Goal: Transaction & Acquisition: Purchase product/service

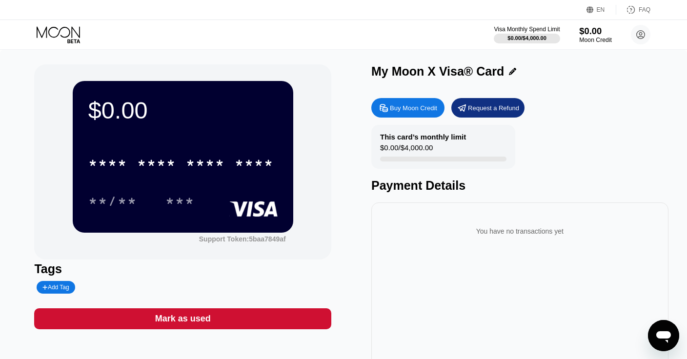
click at [590, 28] on div "$0.00" at bounding box center [595, 31] width 33 height 10
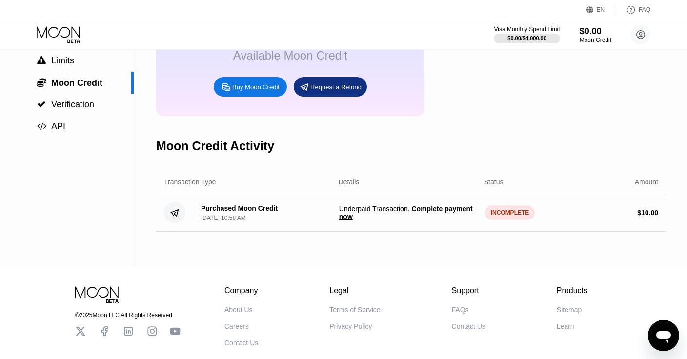
scroll to position [140, 0]
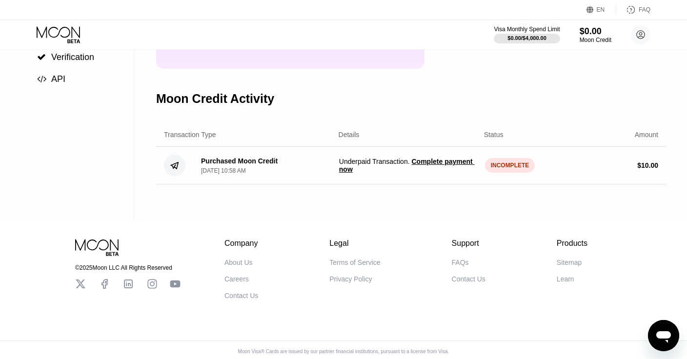
click at [512, 167] on div "INCOMPLETE" at bounding box center [510, 165] width 50 height 15
click at [500, 163] on div "INCOMPLETE" at bounding box center [510, 165] width 50 height 15
click at [425, 162] on span "Complete payment now" at bounding box center [407, 166] width 136 height 16
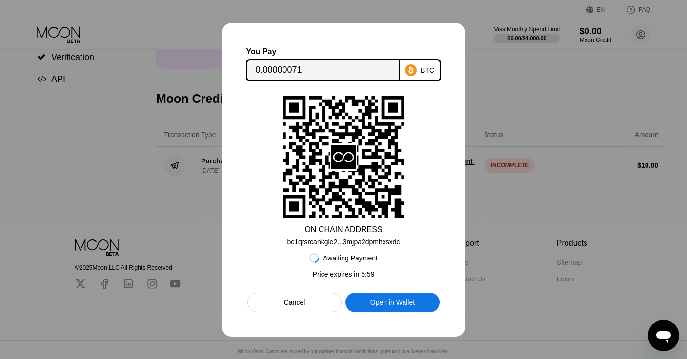
click at [313, 300] on div "Cancel" at bounding box center [294, 303] width 94 height 20
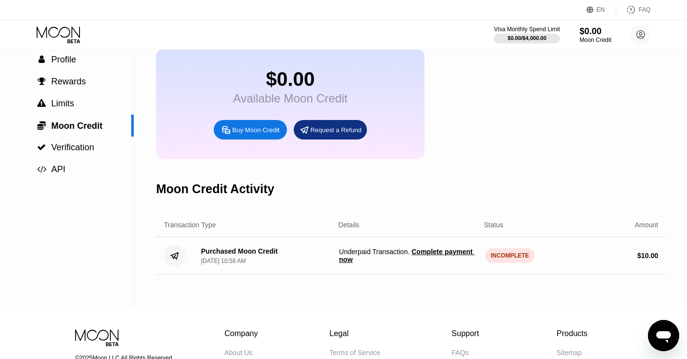
scroll to position [45, 0]
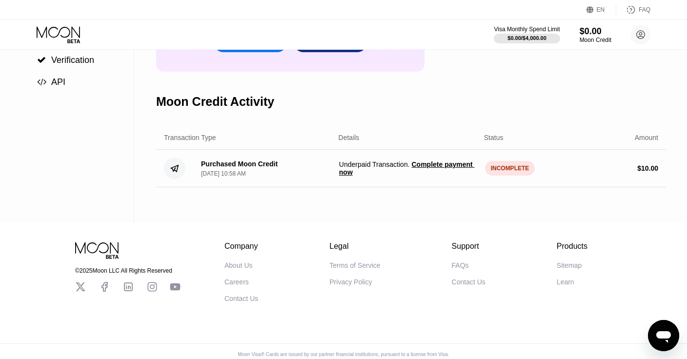
scroll to position [142, 0]
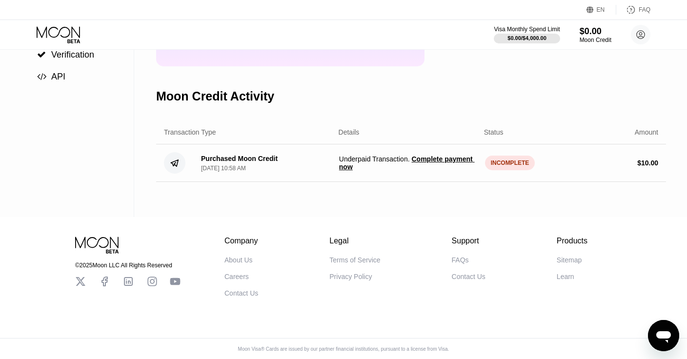
click at [512, 169] on div "INCOMPLETE" at bounding box center [510, 163] width 50 height 15
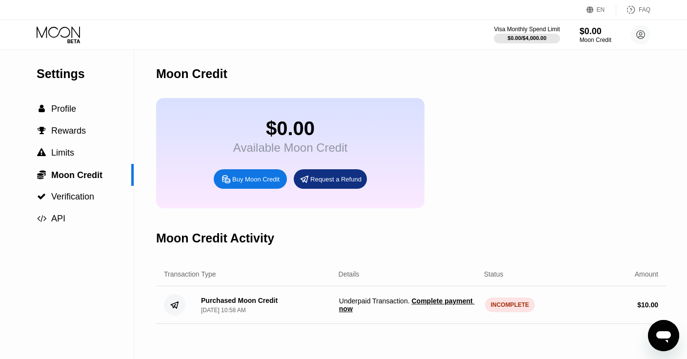
click at [524, 306] on div "$ 10.00" at bounding box center [589, 305] width 138 height 8
click at [512, 307] on div "INCOMPLETE" at bounding box center [510, 305] width 50 height 15
click at [426, 303] on span "Complete payment now" at bounding box center [407, 305] width 136 height 16
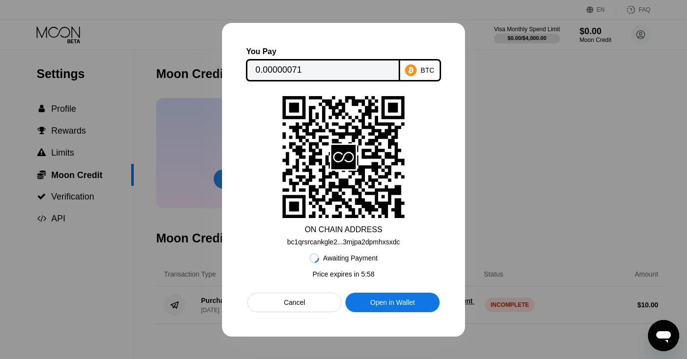
click at [299, 313] on div "You Pay 0.00000071 BTC ON CHAIN ADDRESS bc1qrsrcankgle2...3mjpa2dpmhxsxdc Await…" at bounding box center [343, 180] width 243 height 314
click at [297, 303] on div "Cancel" at bounding box center [294, 302] width 21 height 9
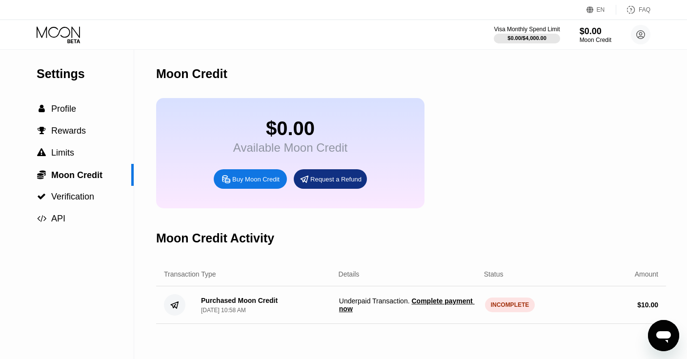
click at [427, 298] on div "Purchased Moon Credit Sep 22, 2025, 10:58 AM Underpaid Transaction . Complete p…" at bounding box center [411, 305] width 510 height 38
click at [489, 0] on div "EN Language Select an item Save FAQ" at bounding box center [343, 10] width 687 height 20
click at [512, 311] on div "INCOMPLETE" at bounding box center [510, 305] width 50 height 15
click at [422, 307] on span "Underpaid Transaction . Complete payment now" at bounding box center [408, 305] width 138 height 16
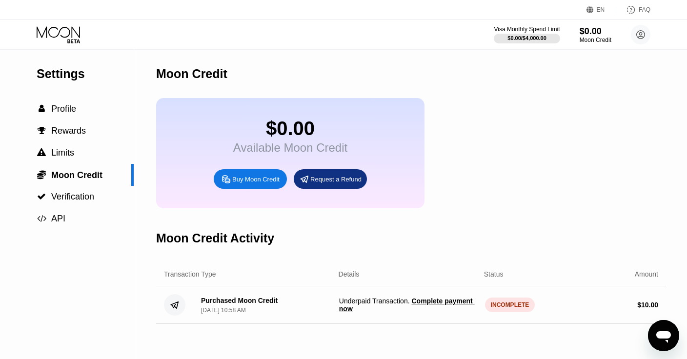
click at [423, 299] on span "Complete payment now" at bounding box center [407, 305] width 136 height 16
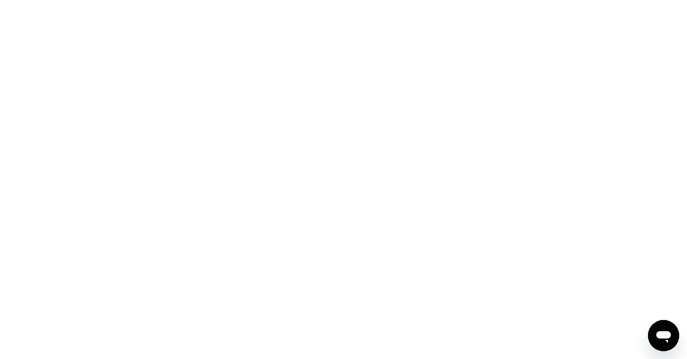
click at [554, 124] on div at bounding box center [343, 179] width 687 height 359
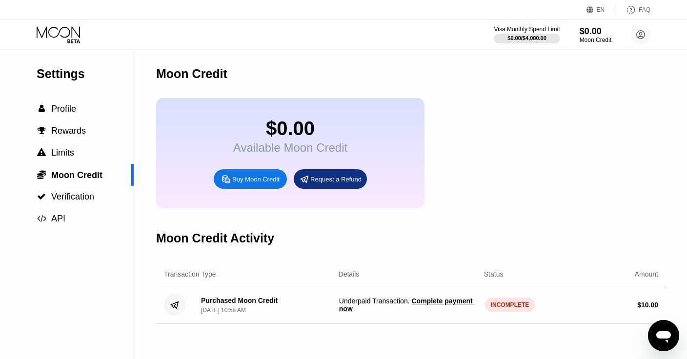
scroll to position [86, 0]
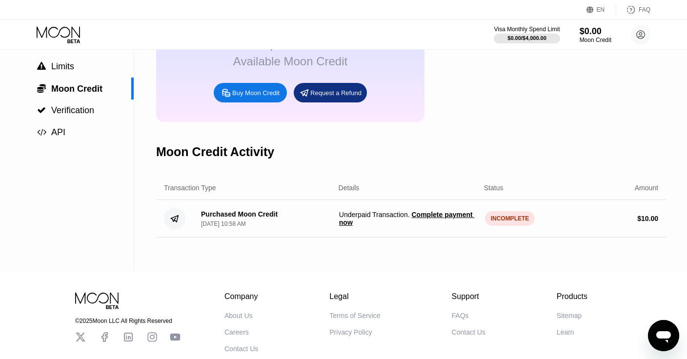
click at [514, 224] on div "INCOMPLETE" at bounding box center [510, 218] width 50 height 15
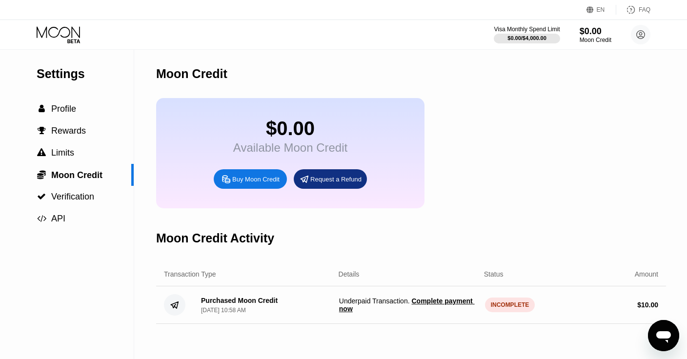
click at [322, 185] on div "Request a Refund" at bounding box center [330, 179] width 73 height 20
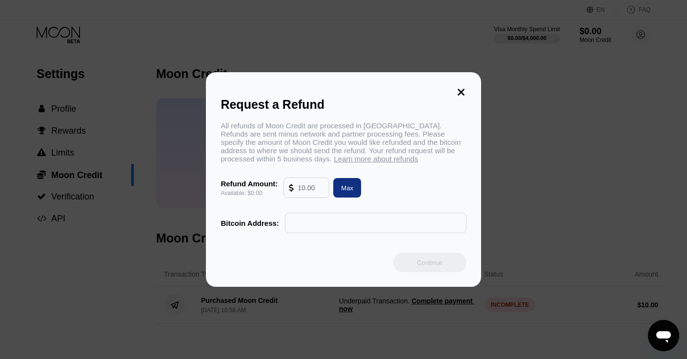
click at [317, 219] on input "text" at bounding box center [375, 223] width 171 height 20
click at [458, 95] on icon at bounding box center [461, 92] width 7 height 7
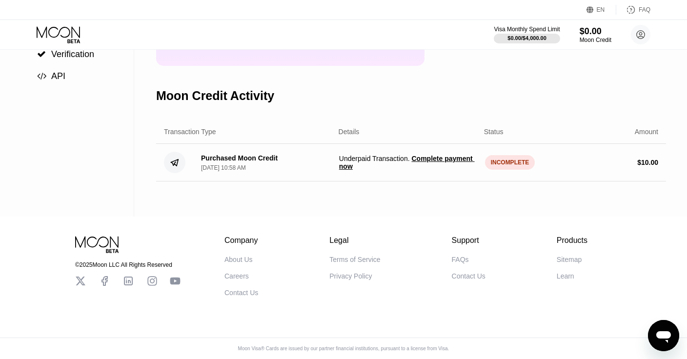
scroll to position [120, 0]
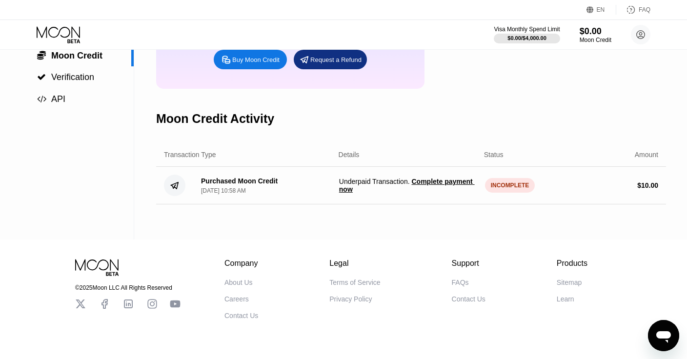
click at [637, 187] on div "$ 10.00" at bounding box center [647, 186] width 21 height 8
click at [406, 180] on span "Underpaid Transaction . Complete payment now" at bounding box center [408, 186] width 138 height 16
click at [425, 180] on span "Complete payment now" at bounding box center [407, 186] width 136 height 16
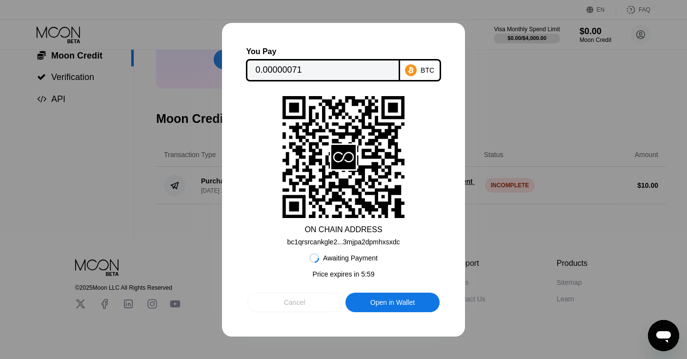
click at [308, 299] on div "Cancel" at bounding box center [294, 303] width 94 height 20
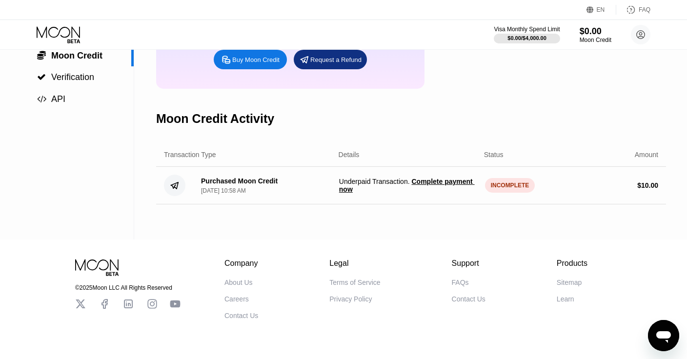
click at [169, 182] on circle at bounding box center [174, 185] width 21 height 21
click at [181, 183] on circle at bounding box center [174, 185] width 21 height 21
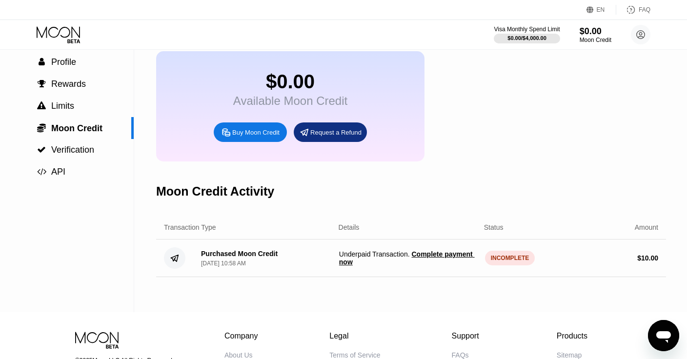
scroll to position [0, 0]
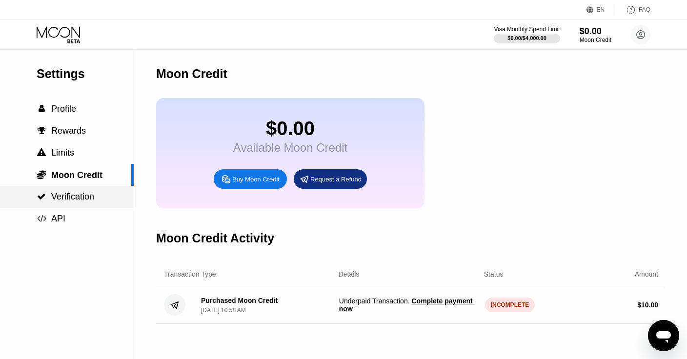
click at [98, 203] on div " Verification" at bounding box center [67, 197] width 134 height 22
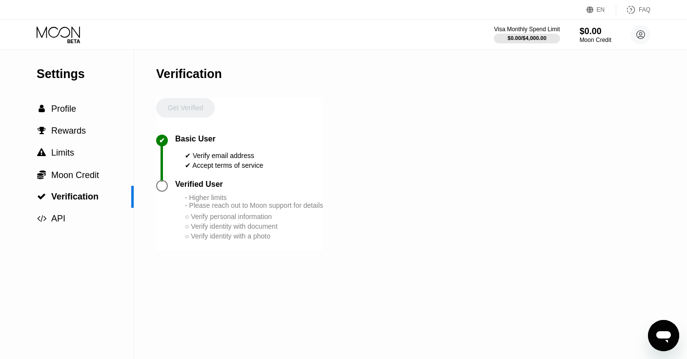
click at [160, 190] on div at bounding box center [162, 186] width 12 height 12
click at [89, 182] on div " Moon Credit" at bounding box center [67, 175] width 134 height 22
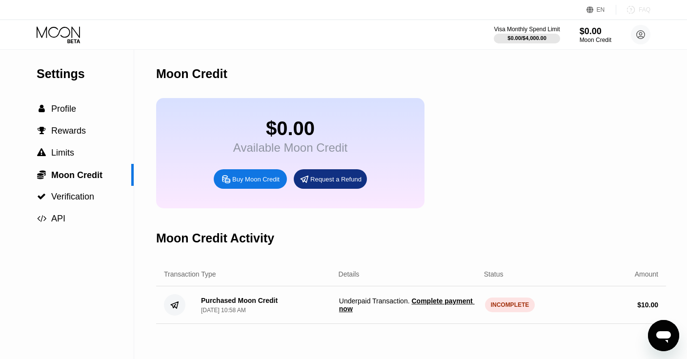
click at [639, 9] on div "FAQ" at bounding box center [645, 9] width 12 height 7
click at [324, 168] on div "$0.00 Available Moon Credit Buy Moon Credit Request a Refund" at bounding box center [290, 153] width 268 height 110
click at [324, 172] on div "Request a Refund" at bounding box center [330, 179] width 73 height 20
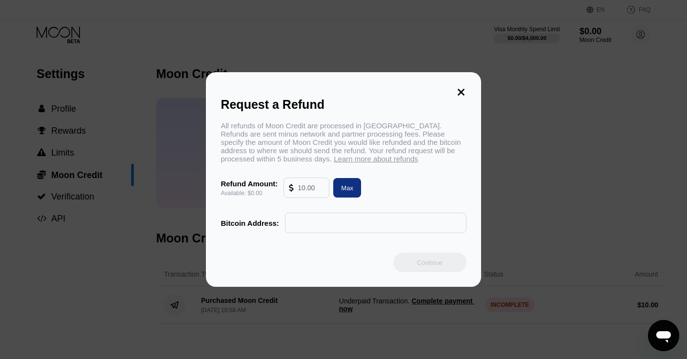
click at [303, 195] on input "text" at bounding box center [311, 188] width 26 height 20
click at [307, 220] on input "text" at bounding box center [375, 223] width 171 height 20
click at [464, 92] on icon at bounding box center [461, 92] width 11 height 11
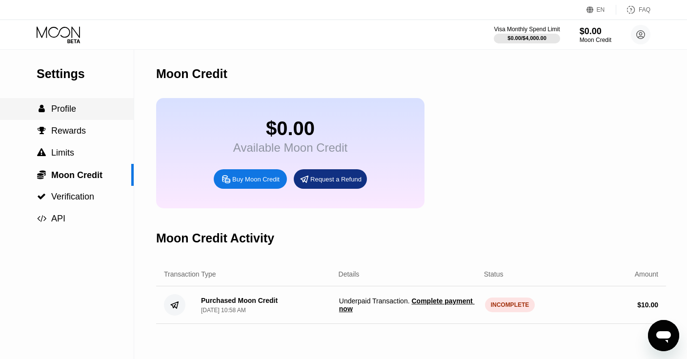
click at [84, 117] on div " Profile" at bounding box center [67, 109] width 134 height 22
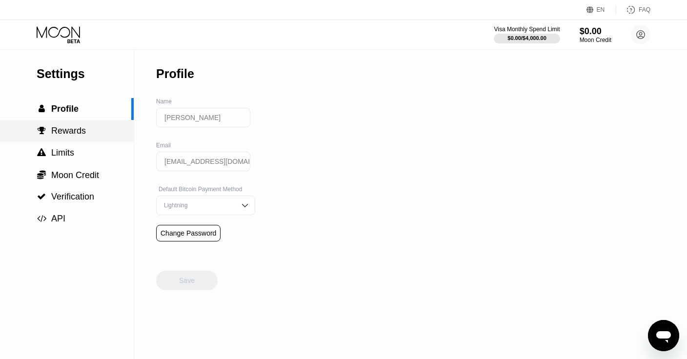
click at [91, 135] on div " Rewards" at bounding box center [67, 131] width 134 height 10
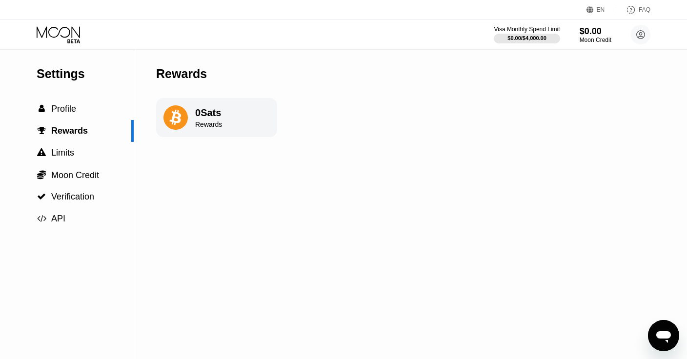
click at [203, 124] on div "Rewards" at bounding box center [208, 125] width 27 height 8
click at [103, 157] on div " Limits" at bounding box center [67, 153] width 134 height 10
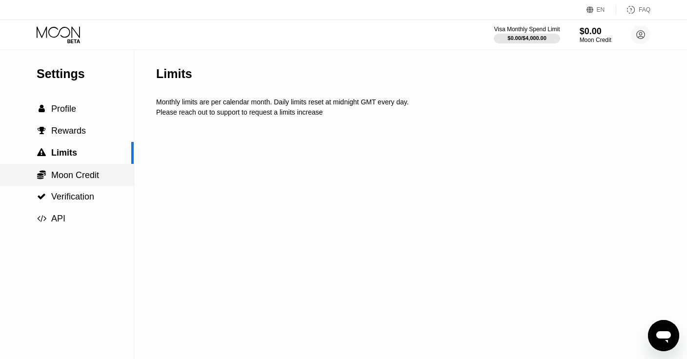
click at [100, 172] on div " Moon Credit" at bounding box center [67, 175] width 134 height 11
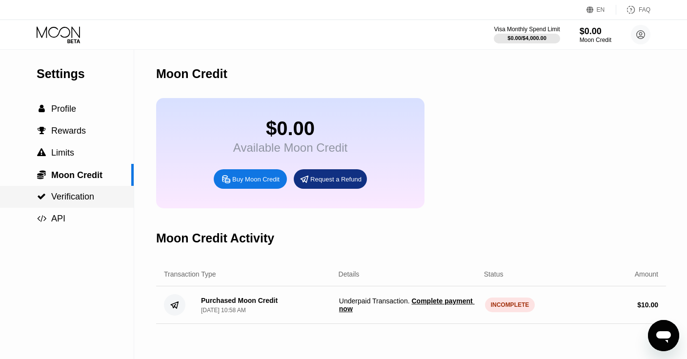
click at [100, 191] on div " Verification" at bounding box center [67, 197] width 134 height 22
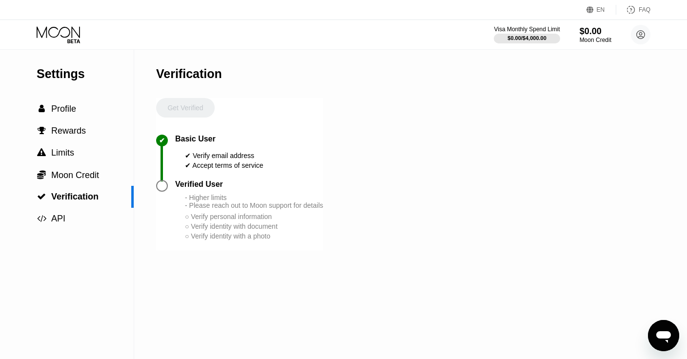
click at [161, 185] on div at bounding box center [162, 186] width 12 height 12
click at [77, 219] on div " API" at bounding box center [67, 219] width 134 height 10
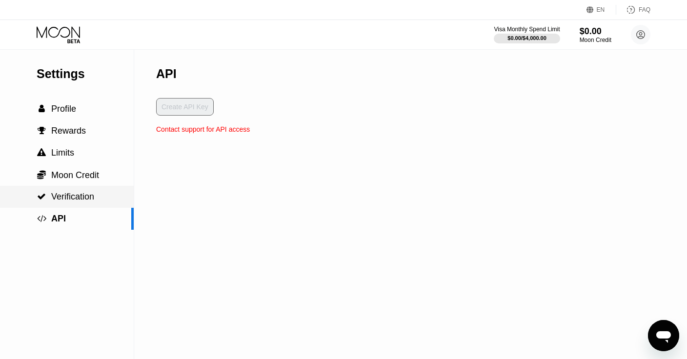
click at [88, 203] on div " Verification" at bounding box center [67, 197] width 134 height 22
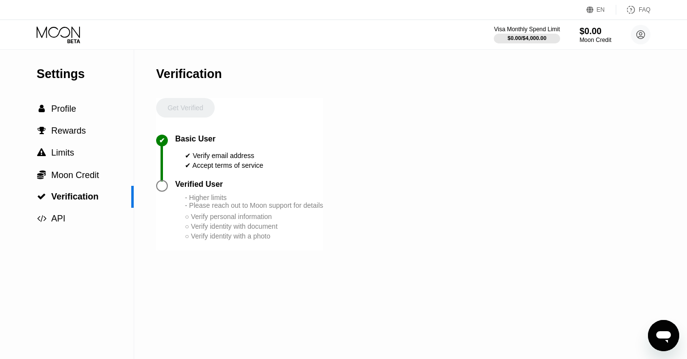
click at [89, 113] on div " Profile" at bounding box center [67, 109] width 134 height 10
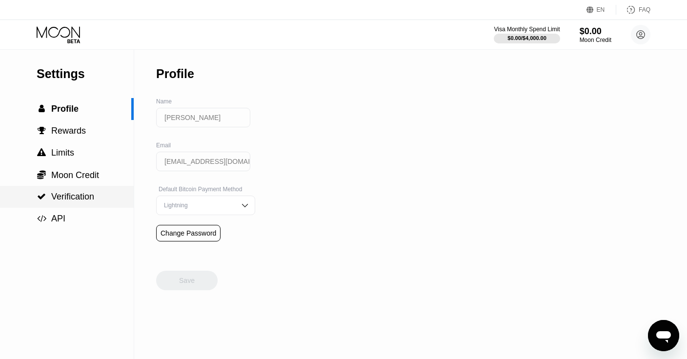
click at [86, 198] on span "Verification" at bounding box center [72, 197] width 43 height 10
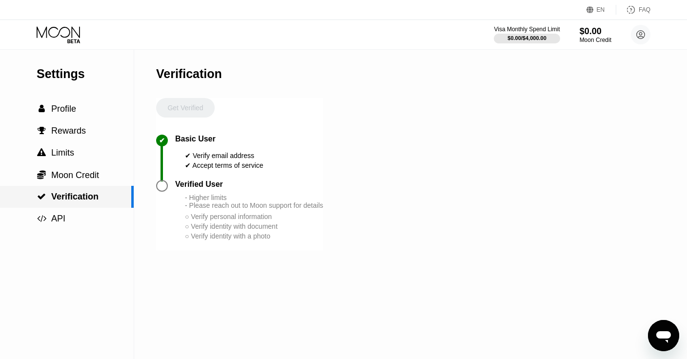
click at [86, 205] on div " Verification" at bounding box center [67, 197] width 134 height 22
click at [88, 151] on div " Limits" at bounding box center [67, 153] width 134 height 10
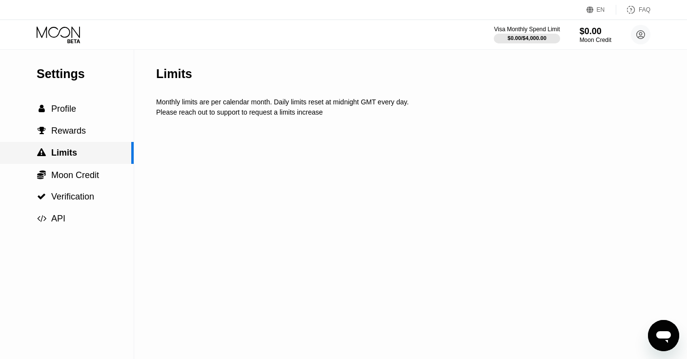
click at [88, 158] on div " Limits" at bounding box center [65, 153] width 131 height 10
click at [88, 172] on span "Moon Credit" at bounding box center [75, 175] width 48 height 10
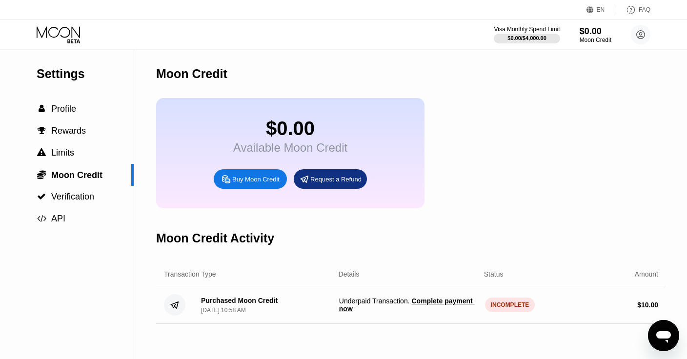
click at [505, 299] on div "Purchased Moon Credit Sep 22, 2025, 10:58 AM Underpaid Transaction . Complete p…" at bounding box center [411, 305] width 510 height 38
click at [432, 300] on span "Complete payment now" at bounding box center [407, 305] width 136 height 16
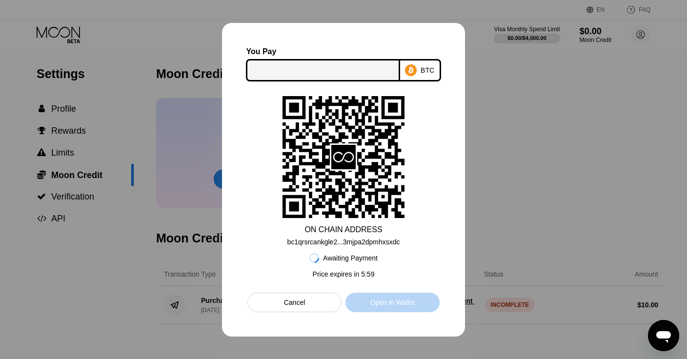
click at [377, 306] on div "Open in Wallet" at bounding box center [392, 302] width 44 height 9
click at [306, 301] on div "Cancel" at bounding box center [294, 303] width 94 height 20
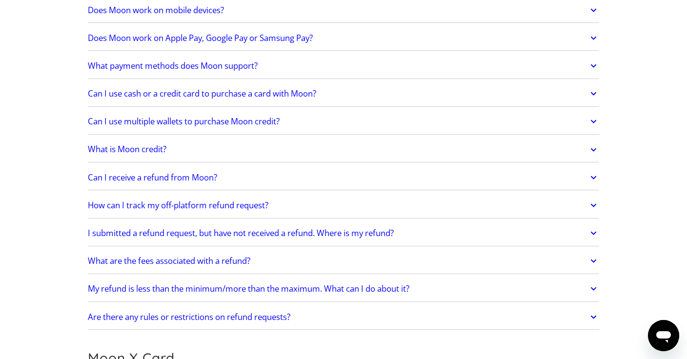
scroll to position [387, 0]
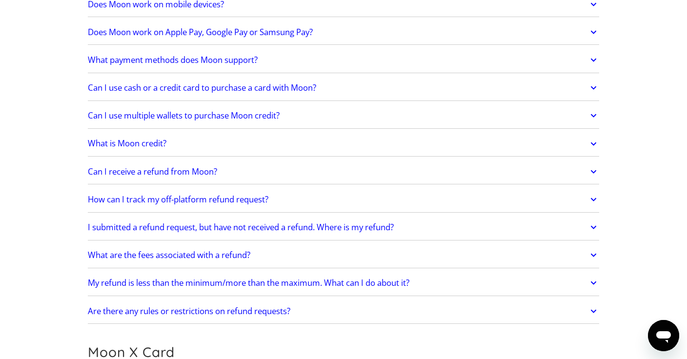
click at [241, 171] on link "Can I receive a refund from Moon?" at bounding box center [343, 172] width 511 height 20
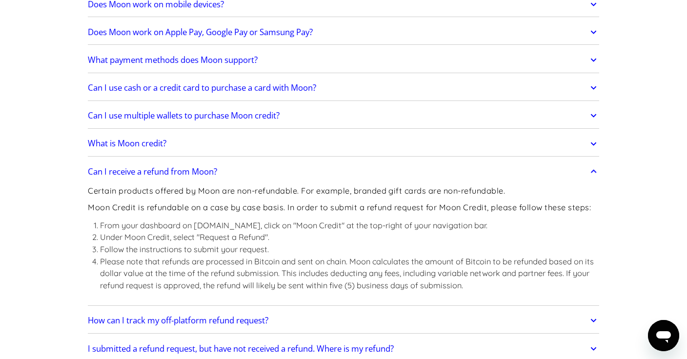
click at [241, 171] on link "Can I receive a refund from Moon?" at bounding box center [343, 172] width 511 height 20
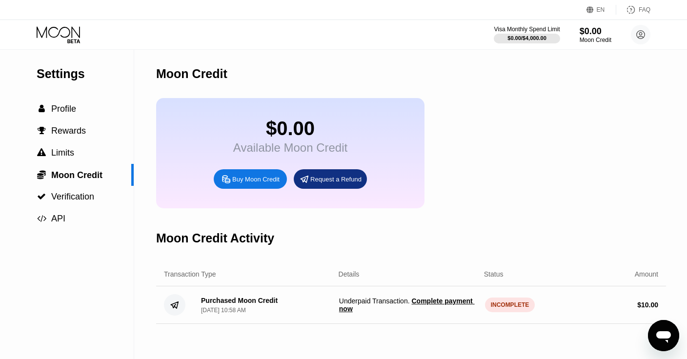
click at [517, 311] on div "INCOMPLETE" at bounding box center [510, 305] width 50 height 15
click at [441, 303] on span "Complete payment now" at bounding box center [407, 305] width 136 height 16
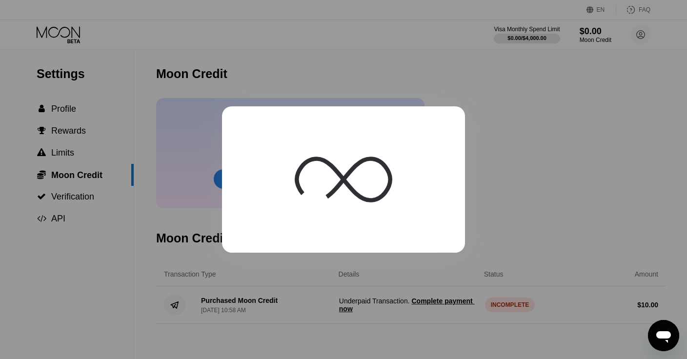
click at [559, 148] on div at bounding box center [343, 179] width 687 height 359
click at [386, 280] on div at bounding box center [343, 179] width 687 height 359
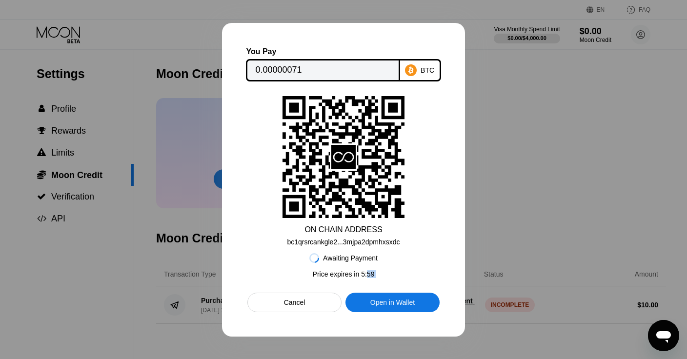
click at [317, 303] on div "Cancel" at bounding box center [294, 303] width 94 height 20
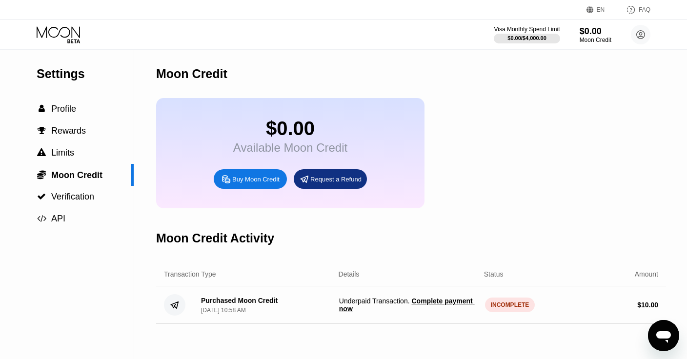
click at [383, 298] on div "Purchased Moon Credit Sep 22, 2025, 10:58 AM Underpaid Transaction . Complete p…" at bounding box center [411, 305] width 510 height 38
drag, startPoint x: 385, startPoint y: 304, endPoint x: 416, endPoint y: 304, distance: 30.7
click at [416, 304] on span "Underpaid Transaction . Complete payment now" at bounding box center [408, 305] width 138 height 16
click at [416, 304] on span "Complete payment now" at bounding box center [407, 305] width 136 height 16
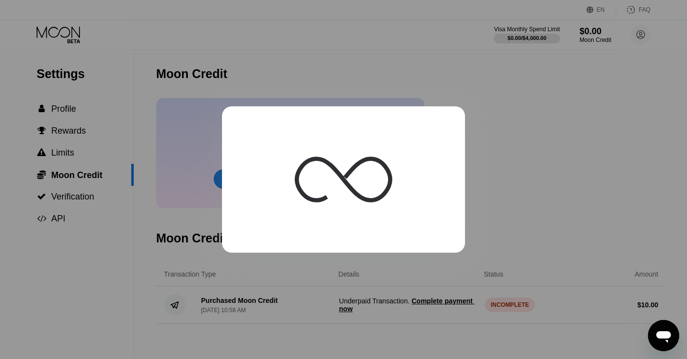
click at [521, 218] on div at bounding box center [343, 179] width 687 height 359
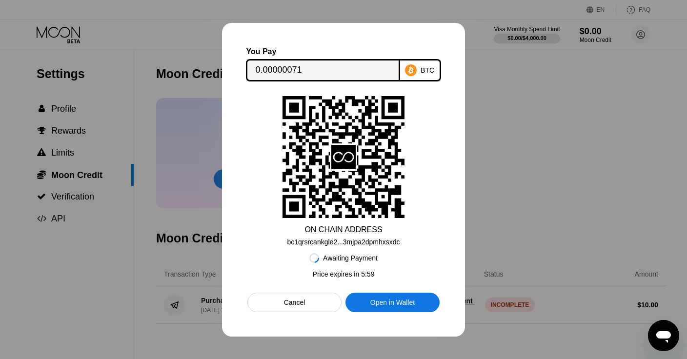
click at [407, 302] on div "Open in Wallet" at bounding box center [392, 302] width 44 height 9
click at [421, 75] on div "BTC" at bounding box center [420, 70] width 41 height 22
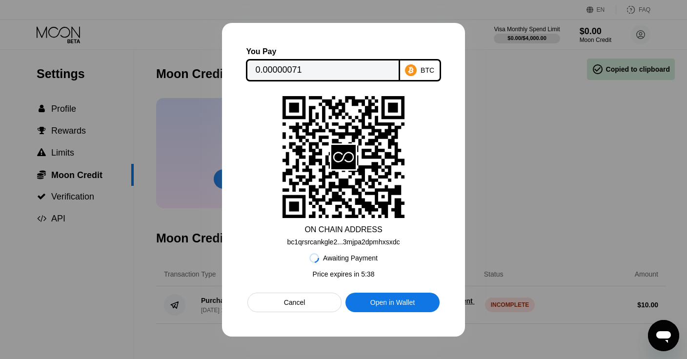
click at [421, 75] on div "BTC" at bounding box center [420, 70] width 41 height 22
click at [295, 310] on div "Cancel" at bounding box center [294, 303] width 94 height 20
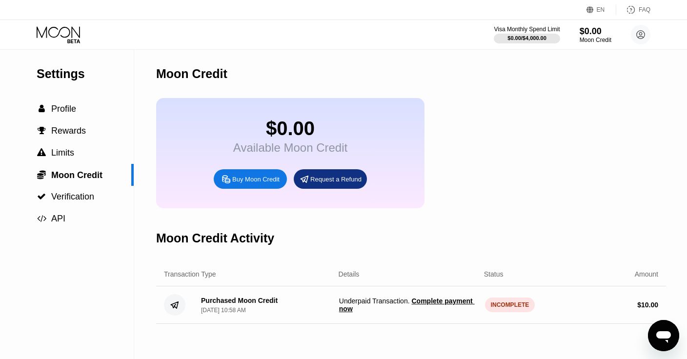
click at [512, 303] on div "INCOMPLETE" at bounding box center [510, 305] width 50 height 15
click at [66, 114] on span "Profile" at bounding box center [63, 109] width 25 height 10
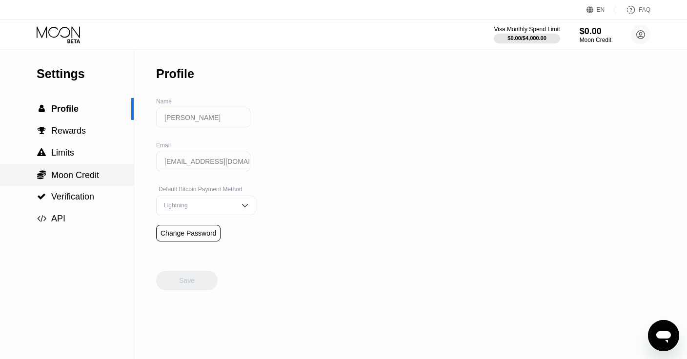
click at [78, 188] on div " Verification" at bounding box center [67, 197] width 134 height 22
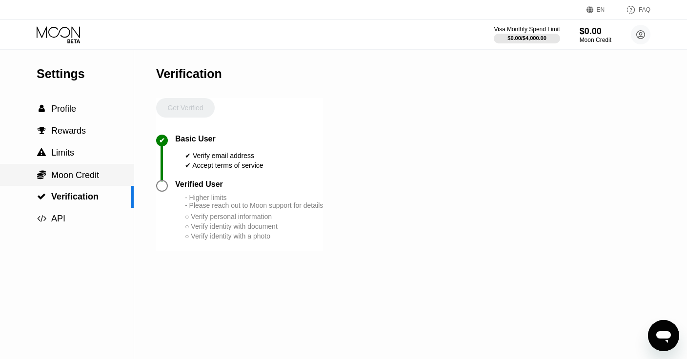
click at [80, 170] on span "Moon Credit" at bounding box center [75, 175] width 48 height 10
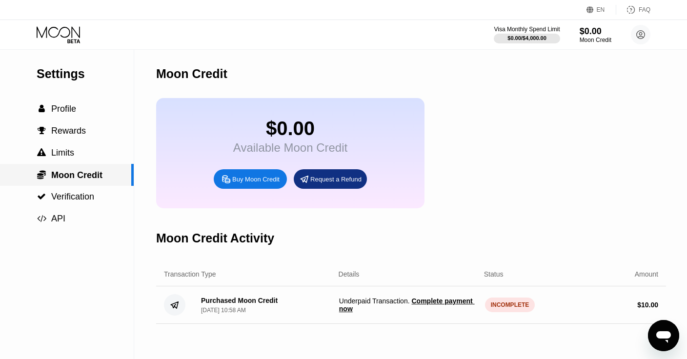
click at [83, 184] on div " Moon Credit" at bounding box center [67, 175] width 134 height 22
click at [261, 180] on div "Buy Moon Credit" at bounding box center [255, 179] width 47 height 8
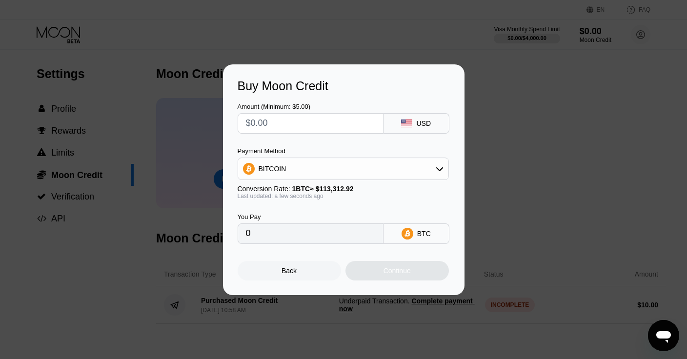
click at [313, 119] on input "text" at bounding box center [310, 124] width 129 height 20
type input "$5"
type input "0.00004413"
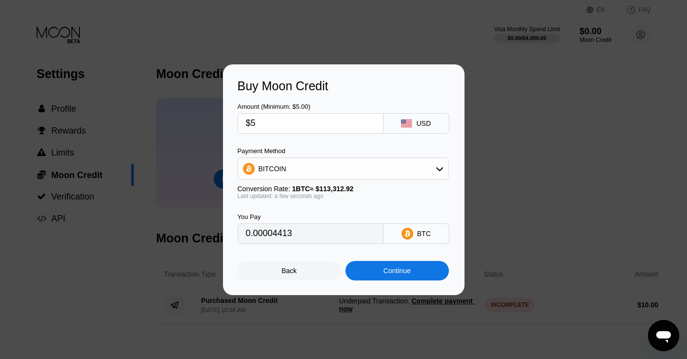
type input "$5"
click at [389, 270] on div "Continue" at bounding box center [397, 271] width 27 height 8
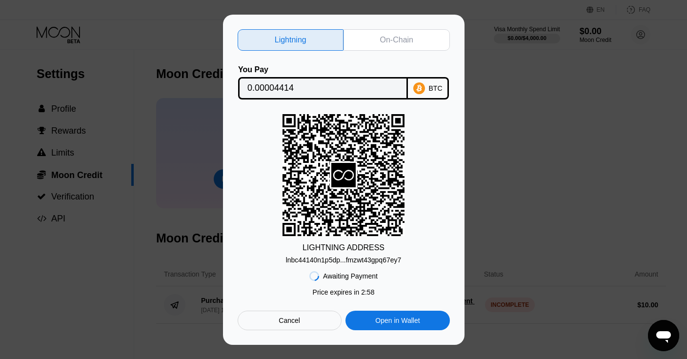
click at [385, 55] on div "Lightning On-Chain You Pay 0.00004414 BTC LIGHTNING ADDRESS lnbc44140n1p5dp...f…" at bounding box center [344, 179] width 212 height 301
click at [385, 39] on div "On-Chain" at bounding box center [396, 40] width 33 height 10
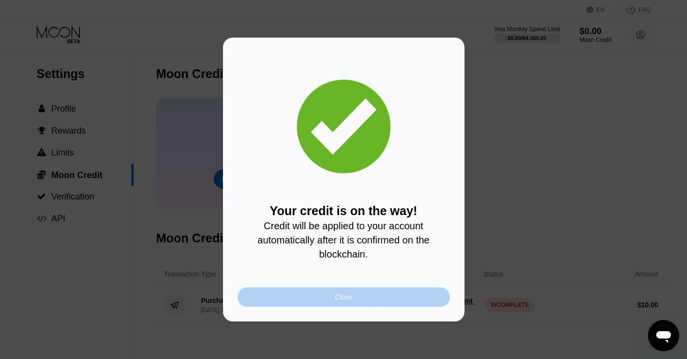
click at [346, 290] on div "Close" at bounding box center [344, 297] width 212 height 20
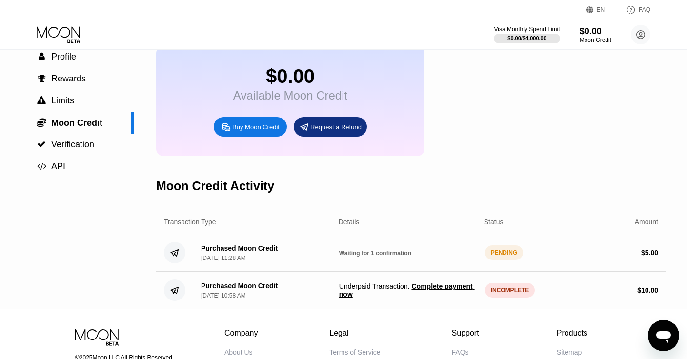
scroll to position [66, 0]
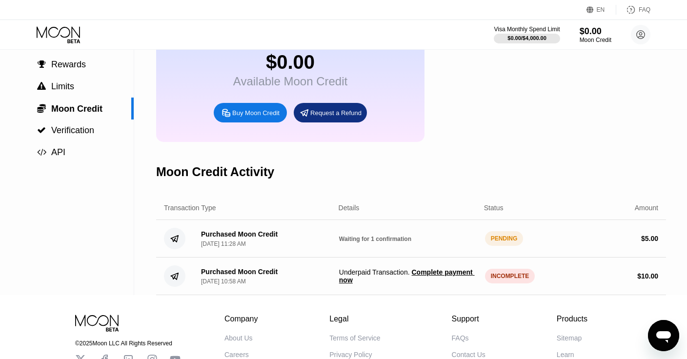
click at [402, 241] on span "Waiting for 1 confirmation" at bounding box center [375, 239] width 72 height 7
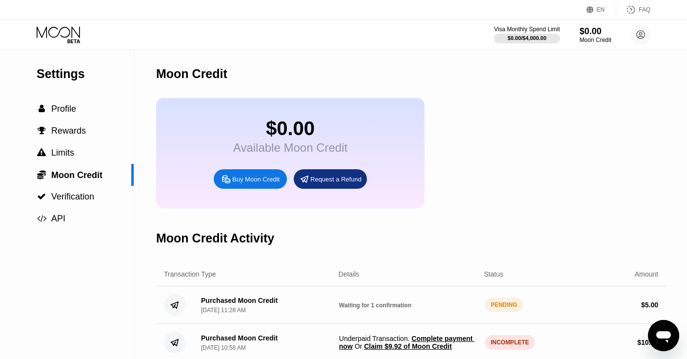
click at [375, 308] on span "Waiting for 1 confirmation" at bounding box center [375, 305] width 72 height 7
click at [507, 309] on div "PENDING" at bounding box center [504, 305] width 39 height 15
click at [510, 308] on div "PENDING" at bounding box center [504, 305] width 39 height 15
click at [234, 301] on div "Purchased Moon Credit" at bounding box center [239, 301] width 77 height 8
click at [577, 308] on div "$ 5.00" at bounding box center [589, 305] width 138 height 8
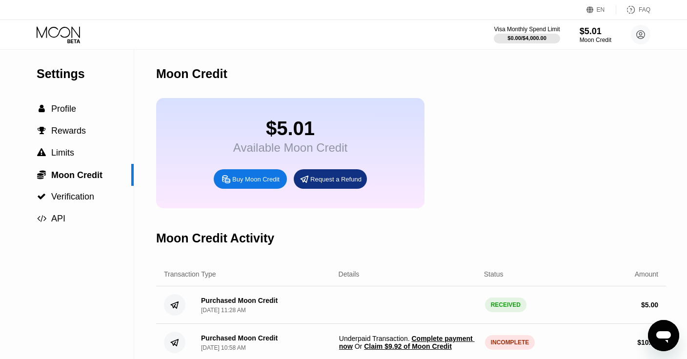
click at [530, 123] on div "$5.01 Available Moon Credit Buy Moon Credit Request a Refund" at bounding box center [411, 153] width 510 height 110
click at [255, 180] on div "Buy Moon Credit" at bounding box center [255, 179] width 47 height 8
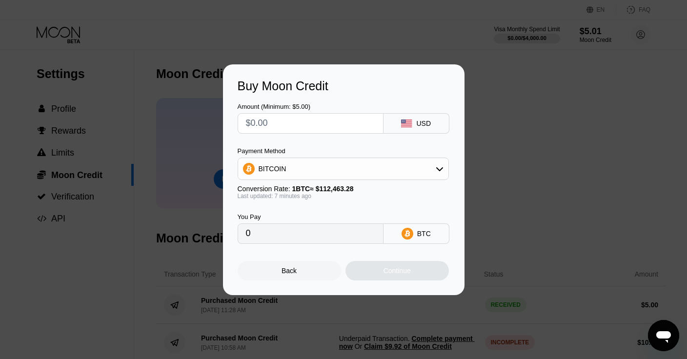
click at [320, 127] on input "text" at bounding box center [310, 124] width 129 height 20
type input "$9"
type input "0.00008049"
type input "$90"
type input "0.00080484"
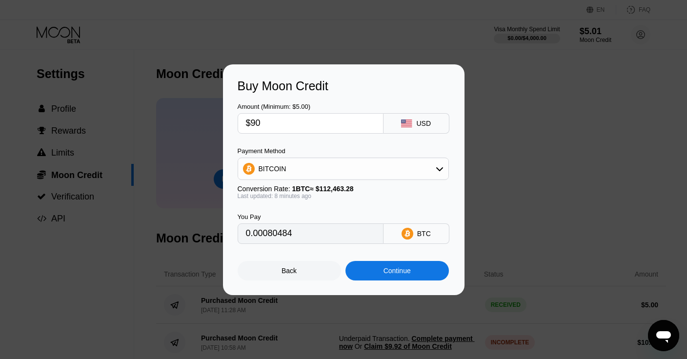
type input "$900"
type input "0.00804839"
type input "$900"
click at [314, 162] on div "BITCOIN" at bounding box center [343, 169] width 210 height 20
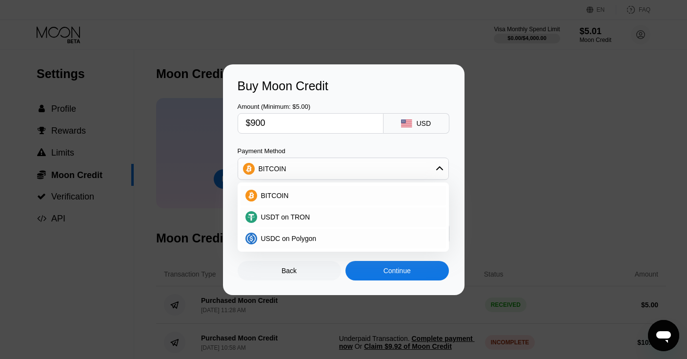
click at [314, 162] on div "BITCOIN" at bounding box center [343, 169] width 210 height 20
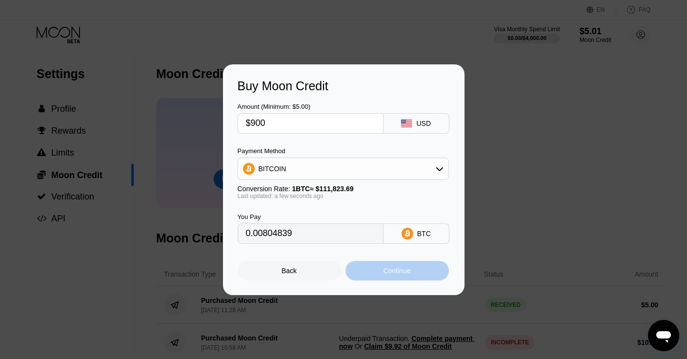
click at [400, 270] on div "Continue" at bounding box center [397, 271] width 27 height 8
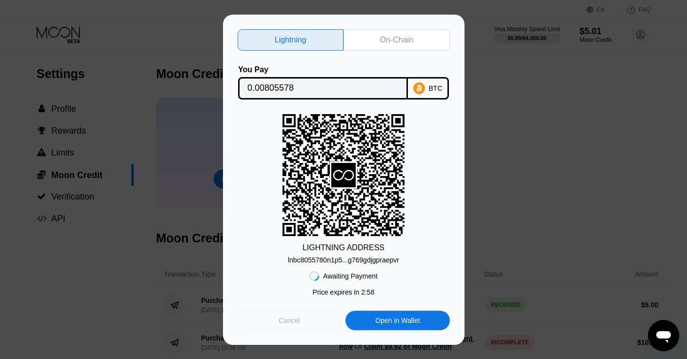
click at [285, 328] on div "Cancel" at bounding box center [290, 321] width 104 height 20
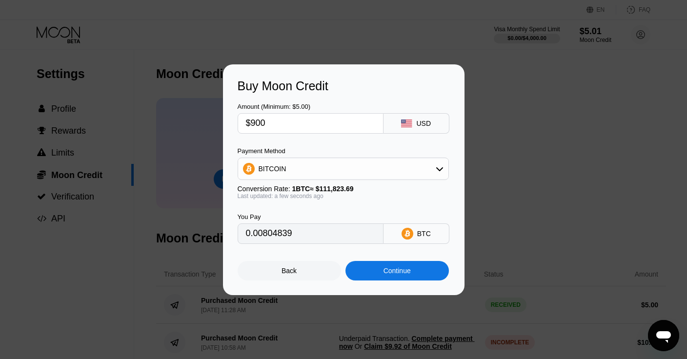
click at [332, 123] on input "$900" at bounding box center [310, 124] width 129 height 20
type input "$4"
type input "0.00003578"
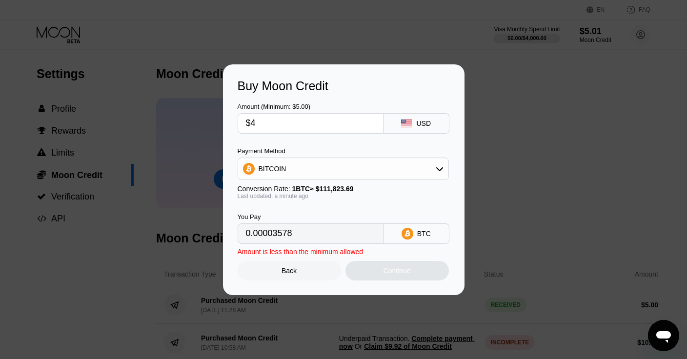
type input "$48"
type input "0.00042925"
type input "$485"
type input "0.00433719"
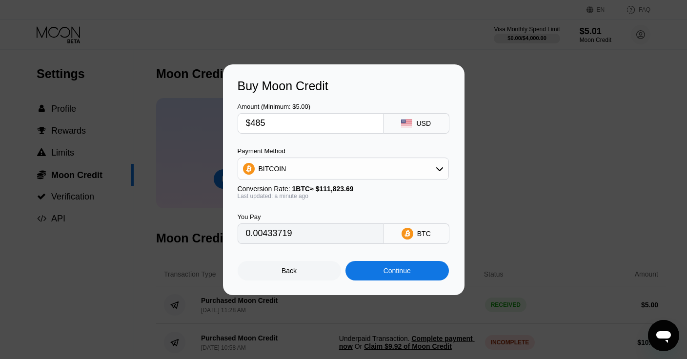
type input "$485"
click at [369, 168] on div "BITCOIN" at bounding box center [343, 169] width 210 height 20
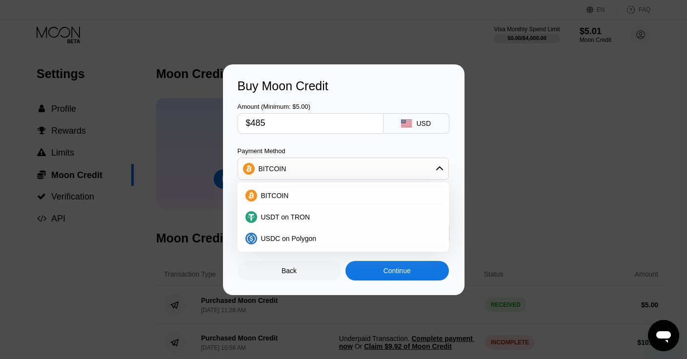
click at [369, 168] on div "BITCOIN" at bounding box center [343, 169] width 210 height 20
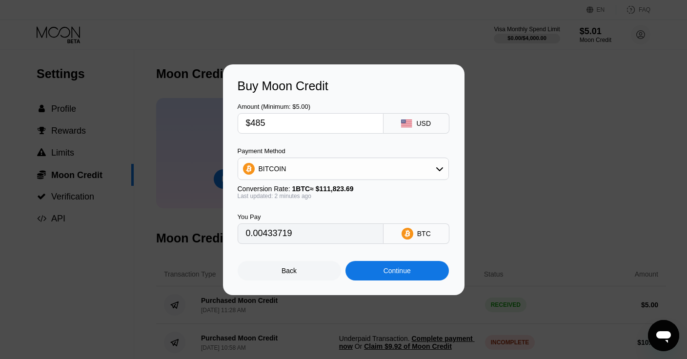
click at [369, 172] on div "BITCOIN" at bounding box center [343, 169] width 210 height 20
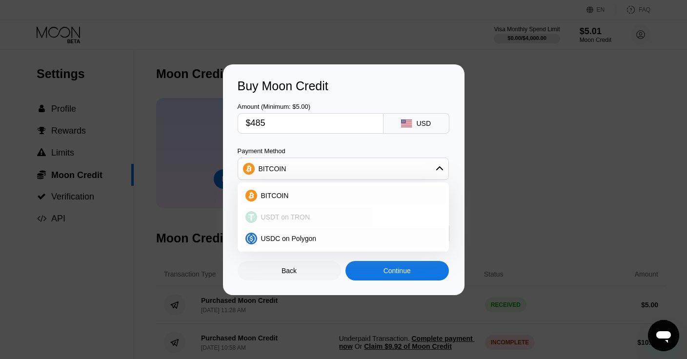
click at [346, 214] on div "USDT on TRON" at bounding box center [349, 217] width 184 height 8
type input "489.90"
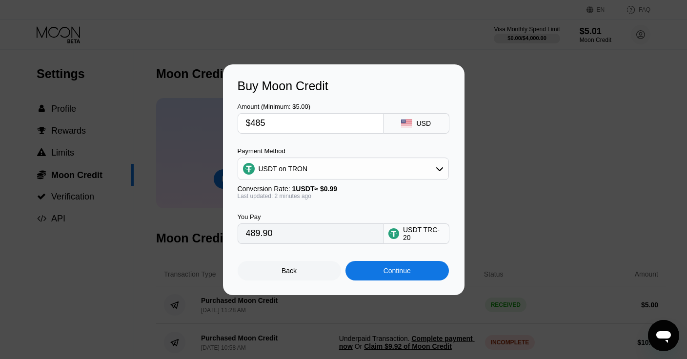
click at [416, 230] on div "USDT TRC-20" at bounding box center [423, 234] width 41 height 16
click at [288, 230] on input "489.90" at bounding box center [310, 234] width 129 height 20
click at [300, 120] on input "$485" at bounding box center [310, 124] width 129 height 20
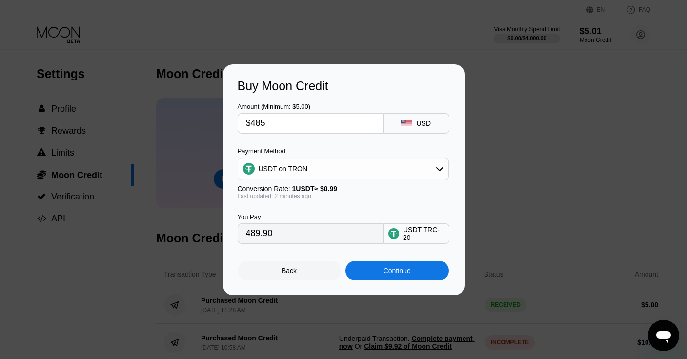
click at [300, 120] on input "$485" at bounding box center [310, 124] width 129 height 20
type input "$4"
type input "4.04"
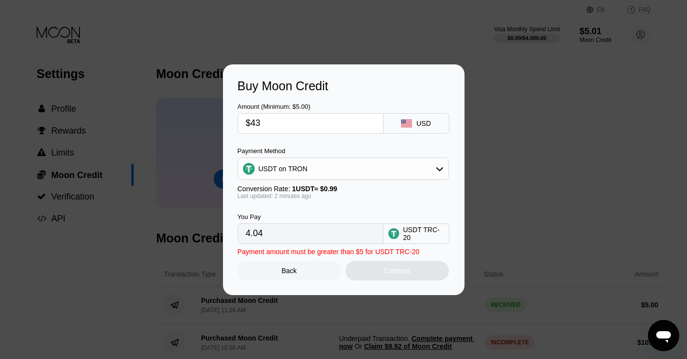
type input "$430"
type input "434.34"
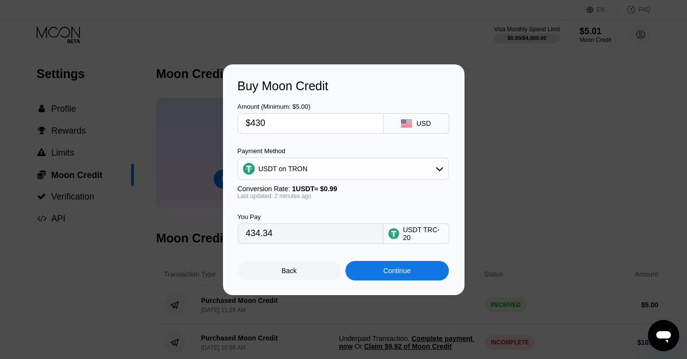
type input "$430"
click at [334, 174] on div "USDT on TRON" at bounding box center [343, 169] width 210 height 20
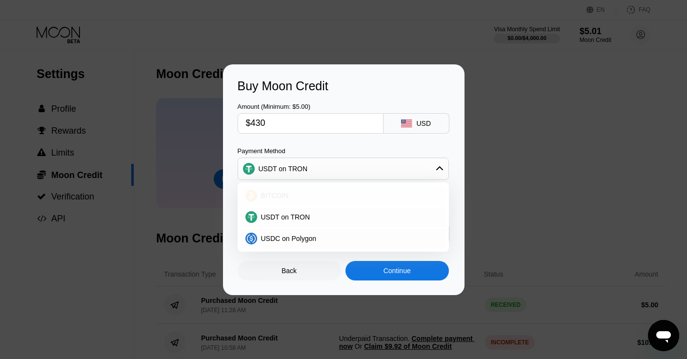
click at [325, 194] on div "BITCOIN" at bounding box center [349, 196] width 184 height 8
type input "0.00384534"
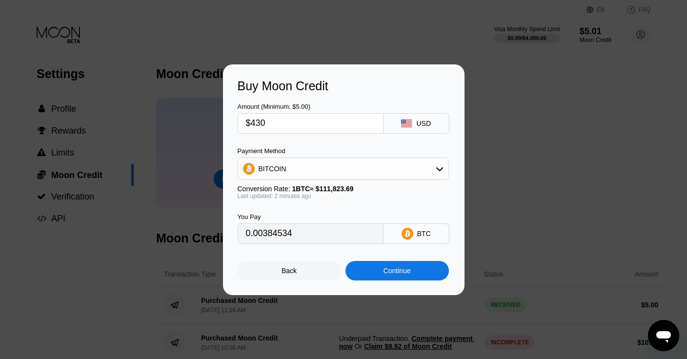
click at [313, 127] on input "$430" at bounding box center [310, 124] width 129 height 20
type input "$4"
type input "0.00003578"
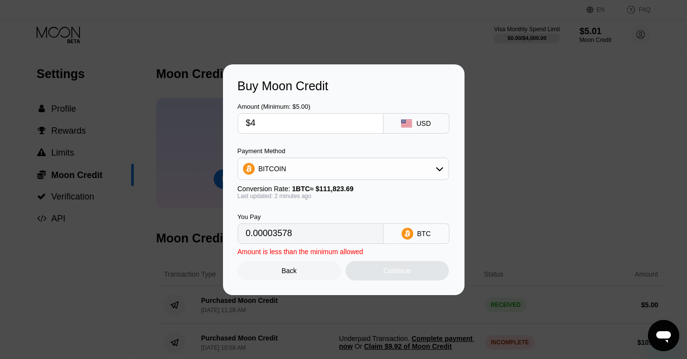
type input "$45"
type input "0.00040242"
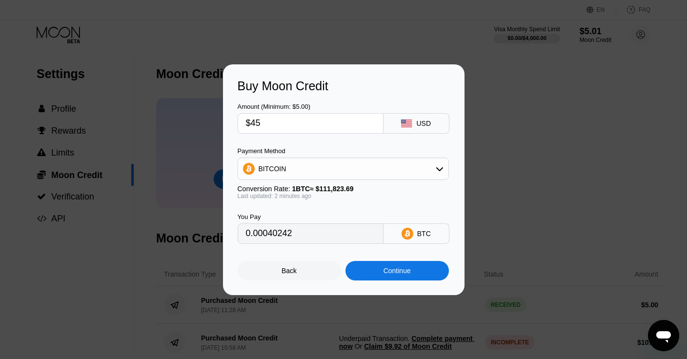
type input "$450"
type input "0.00402420"
type input "$450"
click at [384, 271] on div "Continue" at bounding box center [397, 271] width 27 height 8
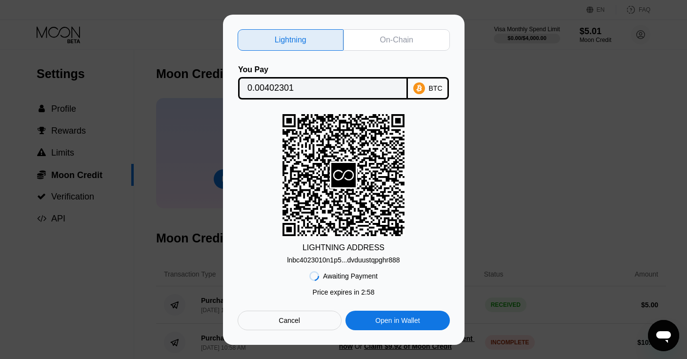
click at [396, 51] on div "Lightning On-Chain You Pay 0.00402301 BTC LIGHTNING ADDRESS lnbc4023010n1p5...d…" at bounding box center [344, 179] width 212 height 301
click at [405, 33] on div "On-Chain" at bounding box center [397, 39] width 106 height 21
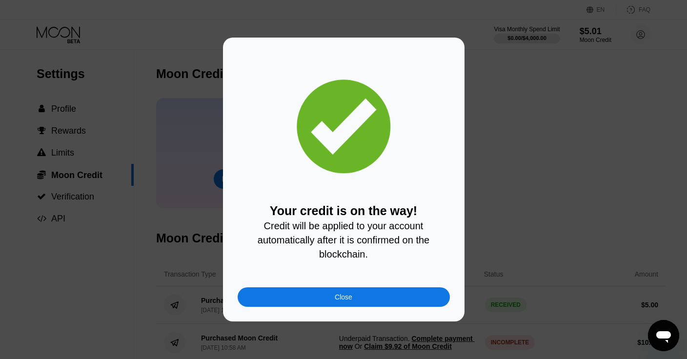
click at [344, 292] on div "Close" at bounding box center [344, 297] width 212 height 20
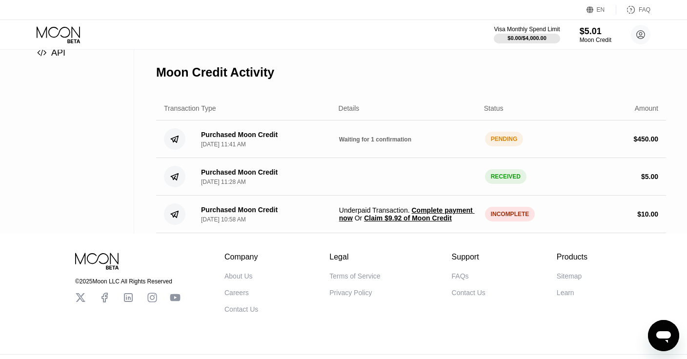
scroll to position [188, 0]
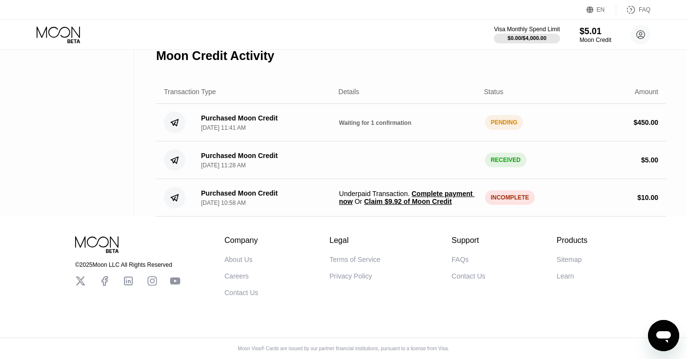
click at [504, 118] on div "PENDING" at bounding box center [504, 122] width 39 height 15
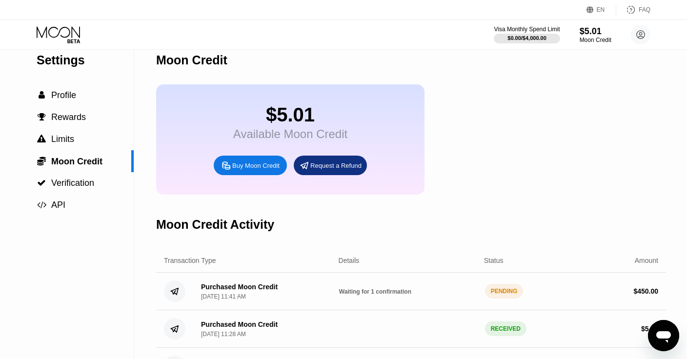
scroll to position [13, 0]
click at [258, 166] on div "Buy Moon Credit" at bounding box center [255, 166] width 47 height 8
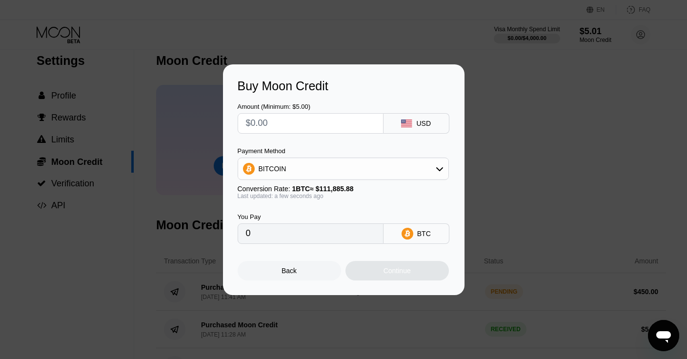
click at [301, 125] on input "text" at bounding box center [310, 124] width 129 height 20
type input "$5"
type input "0.00004469"
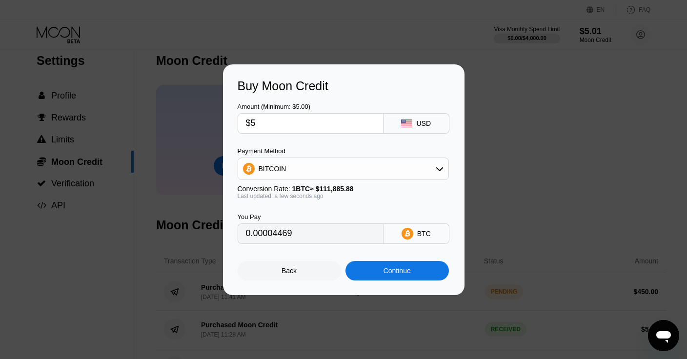
type input "$5"
click at [319, 165] on div "BITCOIN" at bounding box center [343, 169] width 210 height 20
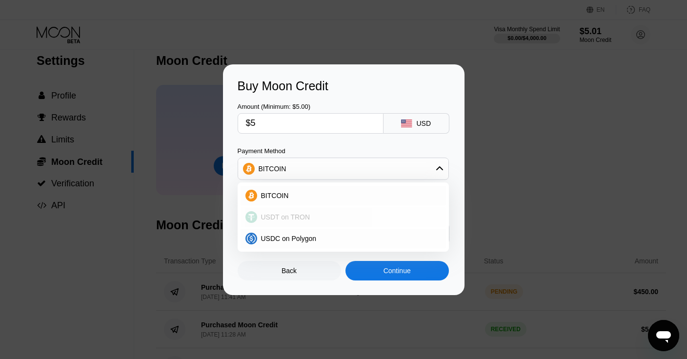
click at [319, 217] on div "USDT on TRON" at bounding box center [349, 217] width 184 height 8
type input "5.05"
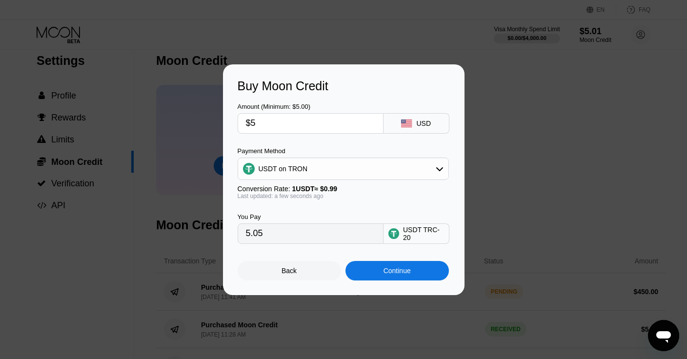
click at [368, 269] on div "Continue" at bounding box center [396, 271] width 103 height 20
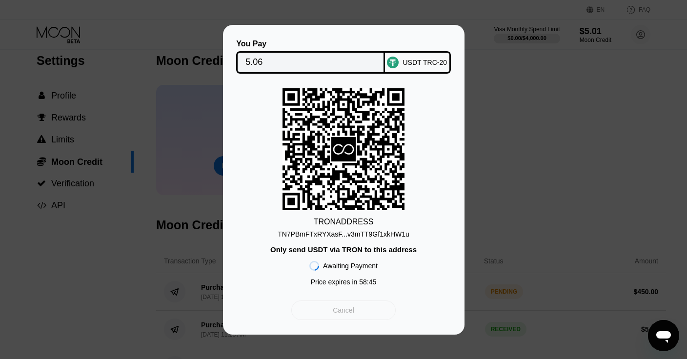
click at [330, 305] on div "Cancel" at bounding box center [343, 311] width 104 height 20
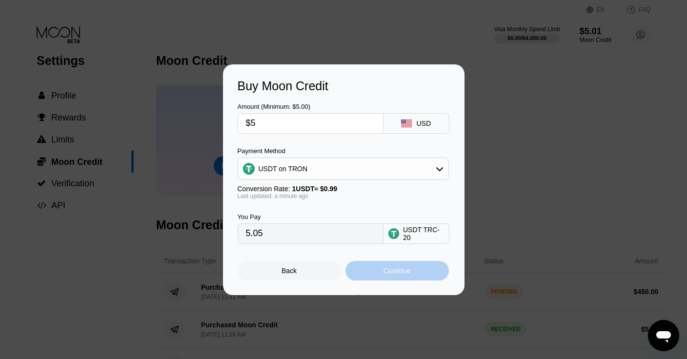
click at [359, 266] on div "Continue" at bounding box center [396, 271] width 103 height 20
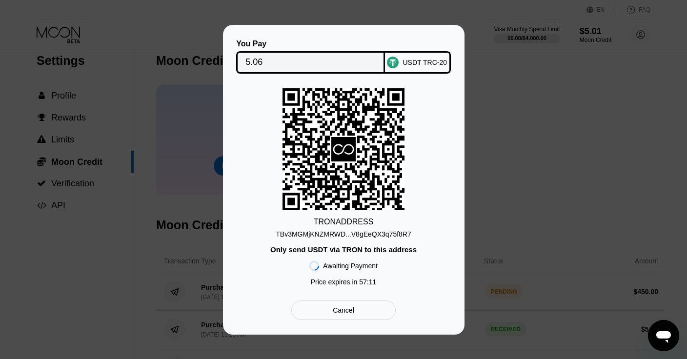
click at [141, 79] on div "You Pay 5.06 USDT TRC-20 TRON ADDRESS TBv3MGMjKNZMRWD...V8gEeQX3q75f8R7 Only se…" at bounding box center [343, 180] width 687 height 310
click at [349, 307] on div "Cancel" at bounding box center [343, 310] width 21 height 9
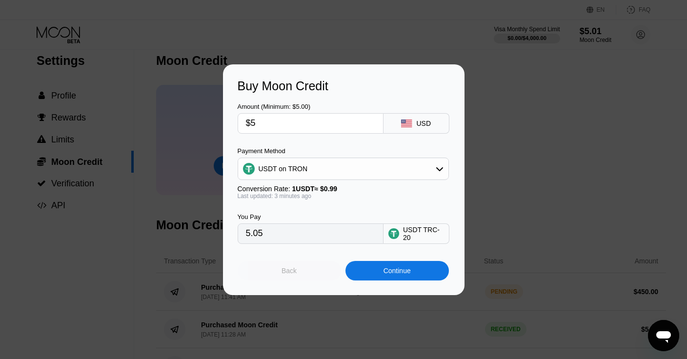
click at [316, 269] on div "Back" at bounding box center [289, 271] width 103 height 20
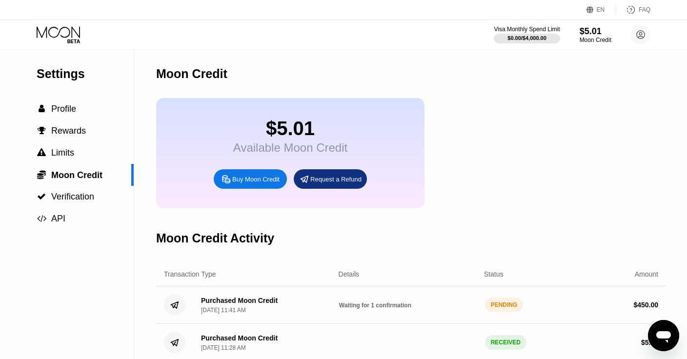
click at [275, 142] on div "Available Moon Credit" at bounding box center [290, 148] width 114 height 14
click at [641, 25] on circle at bounding box center [641, 35] width 20 height 20
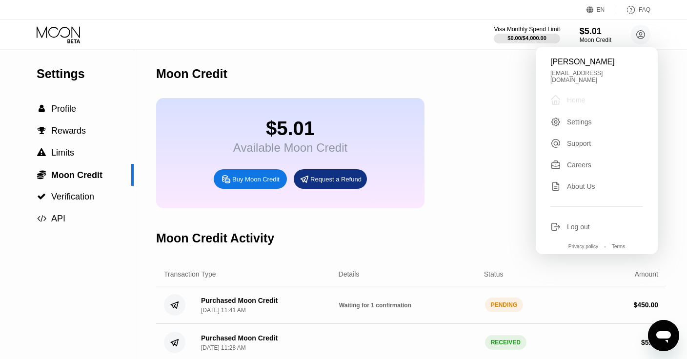
click at [585, 96] on div "Home" at bounding box center [576, 100] width 18 height 8
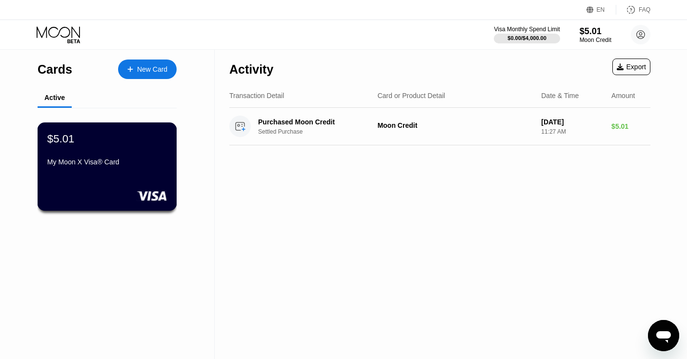
click at [96, 161] on div "My Moon X Visa® Card" at bounding box center [107, 162] width 120 height 8
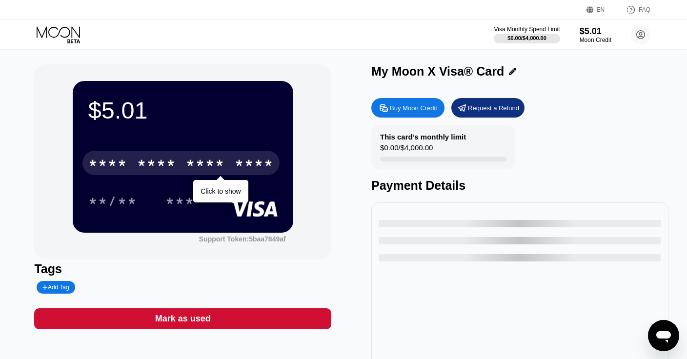
click at [191, 165] on div "* * * *" at bounding box center [205, 165] width 39 height 16
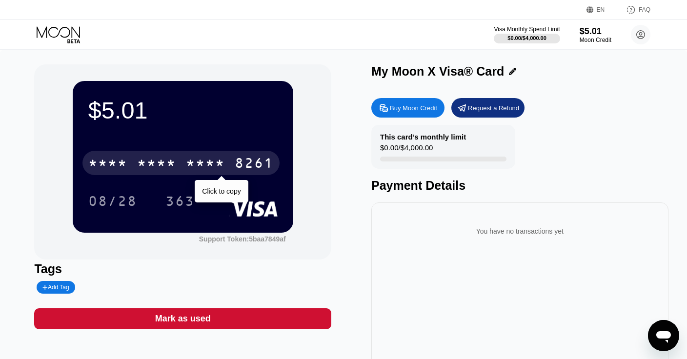
click at [218, 165] on div "* * * *" at bounding box center [205, 165] width 39 height 16
click at [218, 165] on div "2130" at bounding box center [205, 165] width 39 height 16
click at [218, 165] on div "* * * *" at bounding box center [205, 165] width 39 height 16
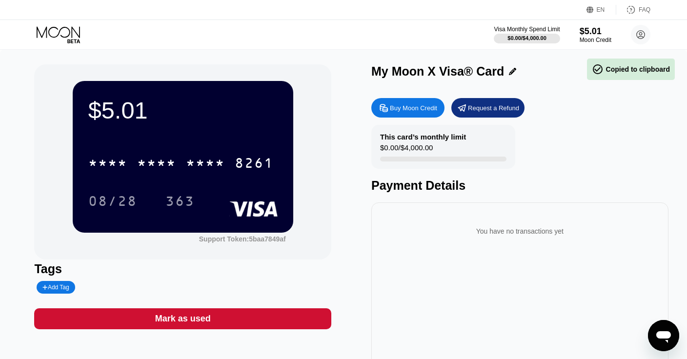
click at [316, 164] on div "$5.01 * * * * * * * * * * * * 8261 08/28 363 Support Token: 5baa7849af" at bounding box center [182, 161] width 297 height 195
click at [588, 27] on div "$5.01" at bounding box center [595, 31] width 33 height 10
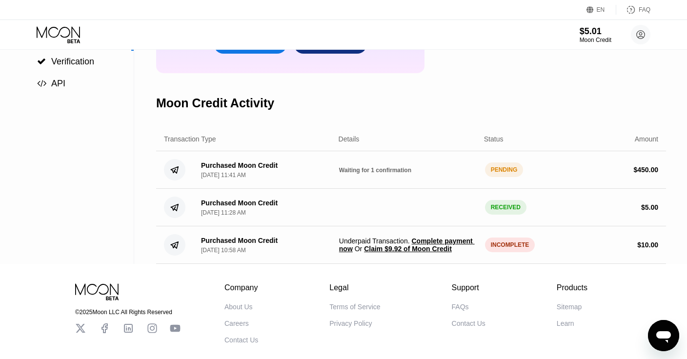
scroll to position [142, 0]
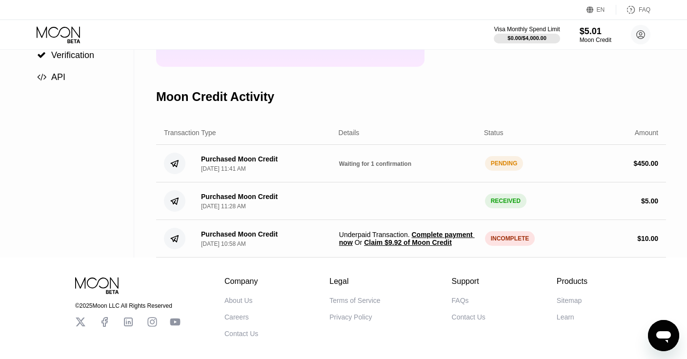
click at [500, 164] on div "PENDING" at bounding box center [504, 163] width 39 height 15
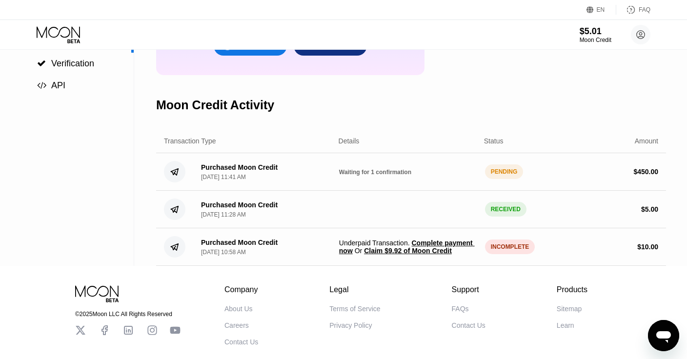
scroll to position [135, 0]
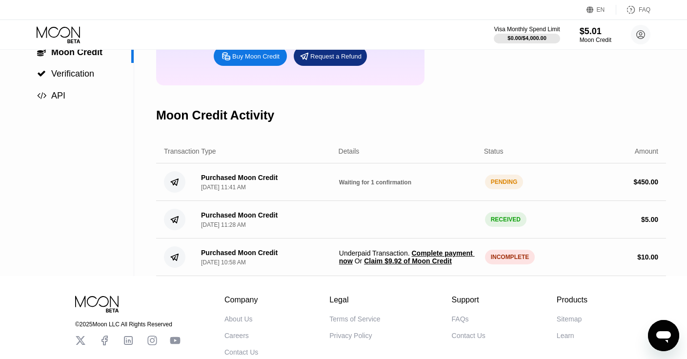
scroll to position [122, 0]
click at [501, 170] on div "Purchased Moon Credit [DATE] 11:41 AM Waiting for 1 confirmation PENDING $ 450.…" at bounding box center [411, 183] width 510 height 38
click at [227, 173] on div "Purchased Moon Credit [DATE] 11:41 AM Waiting for 1 confirmation PENDING $ 450.…" at bounding box center [411, 183] width 510 height 38
click at [231, 179] on div "Purchased Moon Credit" at bounding box center [239, 178] width 77 height 8
click at [230, 179] on div "Purchased Moon Credit" at bounding box center [239, 178] width 77 height 8
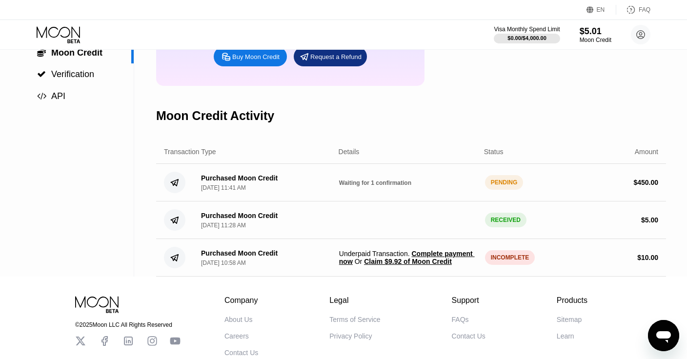
click at [356, 179] on div "Purchased Moon Credit Sep 22, 2025, 11:41 AM Waiting for 1 confirmation PENDING…" at bounding box center [411, 183] width 510 height 38
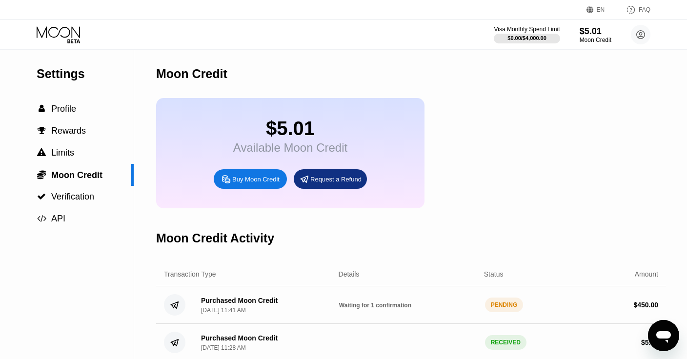
click at [507, 296] on div "Purchased Moon Credit [DATE] 11:41 AM Waiting for 1 confirmation PENDING $ 450.…" at bounding box center [411, 305] width 510 height 38
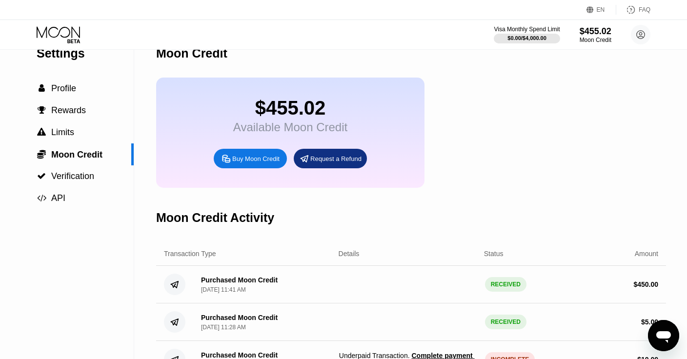
scroll to position [16, 0]
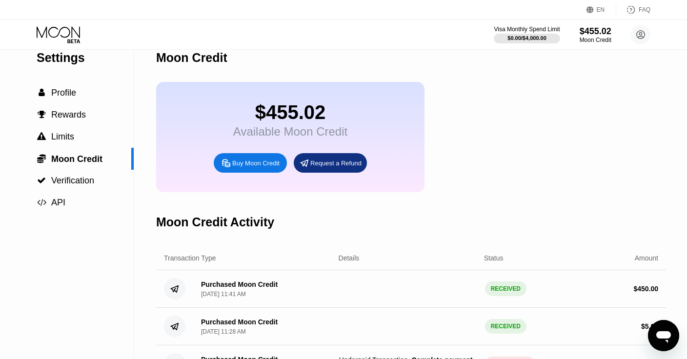
click at [265, 167] on div "Buy Moon Credit" at bounding box center [255, 163] width 47 height 8
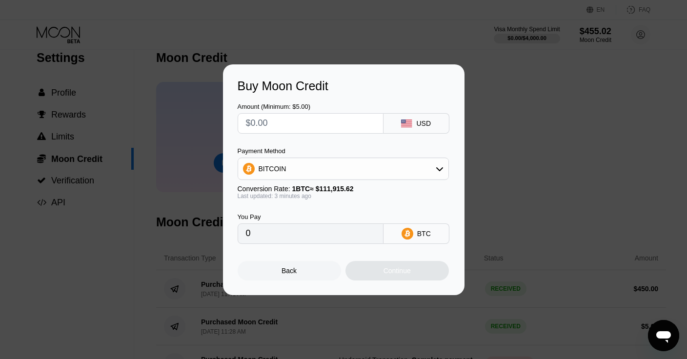
click at [319, 170] on div "BITCOIN" at bounding box center [343, 169] width 210 height 20
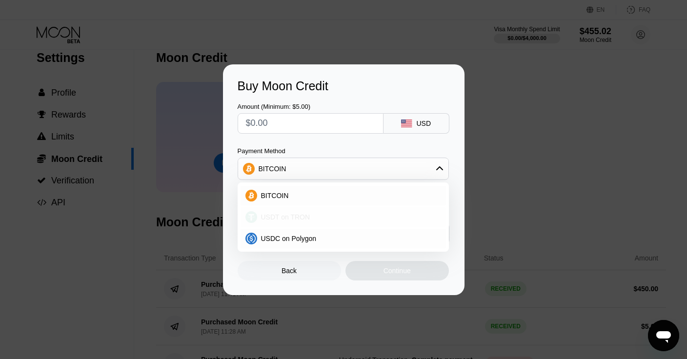
click at [321, 220] on div "USDT on TRON" at bounding box center [349, 217] width 184 height 8
type input "0.00"
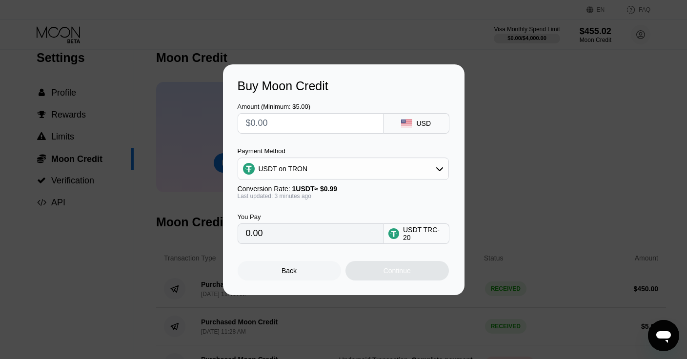
click at [406, 132] on div "USD" at bounding box center [417, 123] width 66 height 20
click at [406, 123] on icon at bounding box center [406, 124] width 11 height 8
click at [295, 272] on div "Back" at bounding box center [289, 271] width 15 height 8
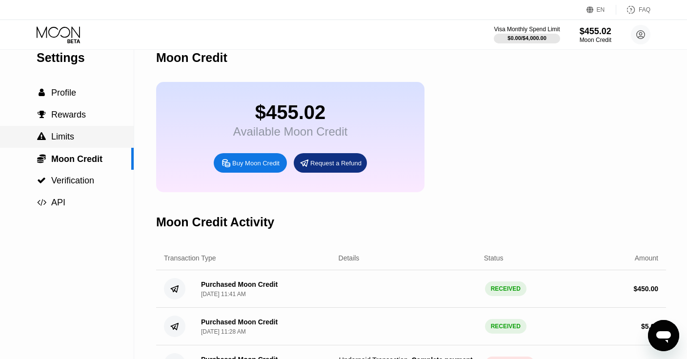
click at [71, 137] on span "Limits" at bounding box center [62, 137] width 23 height 10
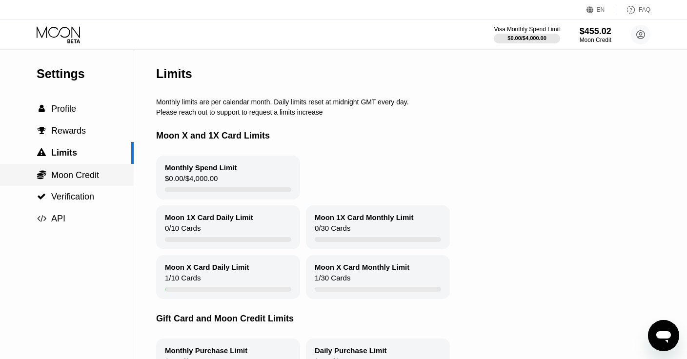
click at [70, 174] on span "Moon Credit" at bounding box center [75, 175] width 48 height 10
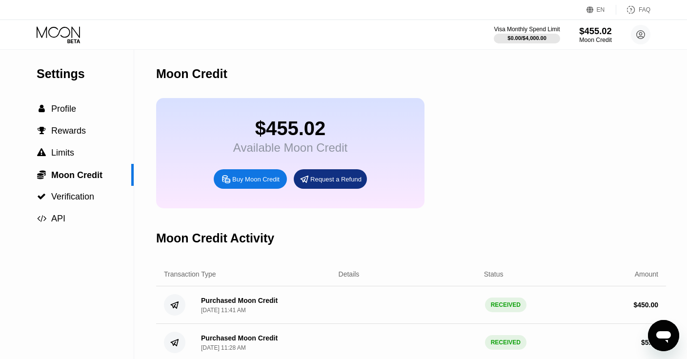
click at [600, 32] on div "$455.02" at bounding box center [595, 31] width 33 height 10
click at [73, 132] on span "Rewards" at bounding box center [68, 131] width 35 height 10
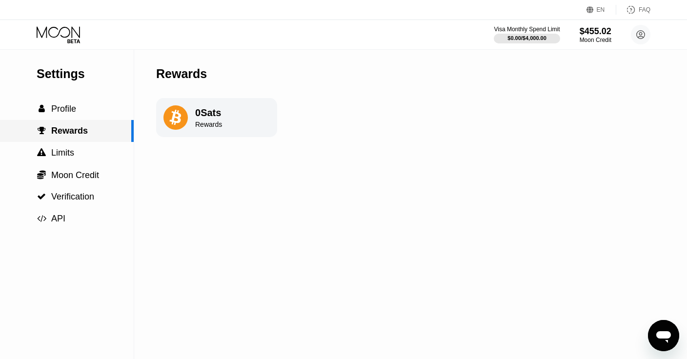
click at [81, 144] on div " Limits" at bounding box center [67, 153] width 134 height 22
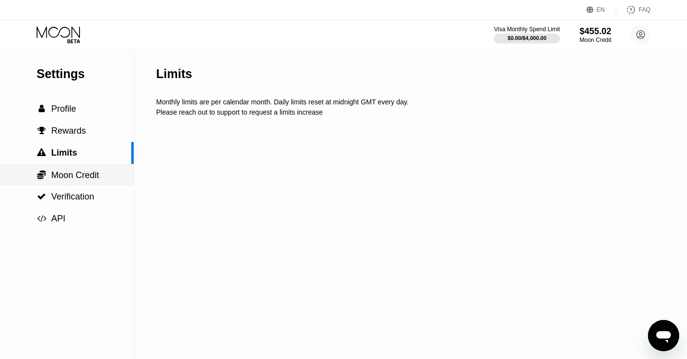
click at [81, 171] on span "Moon Credit" at bounding box center [75, 175] width 48 height 10
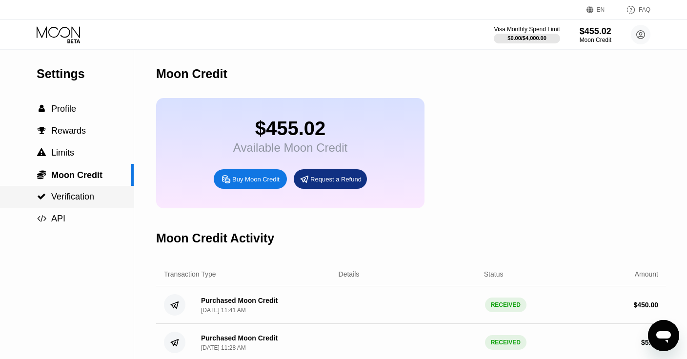
click at [81, 202] on span "Verification" at bounding box center [72, 197] width 43 height 10
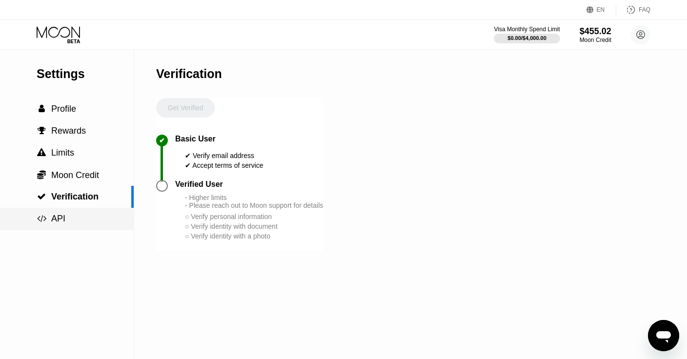
click at [79, 218] on div " API" at bounding box center [67, 219] width 134 height 10
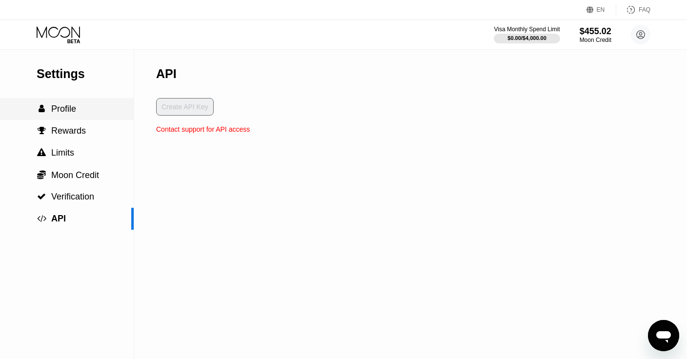
click at [80, 114] on div " Profile" at bounding box center [67, 109] width 134 height 10
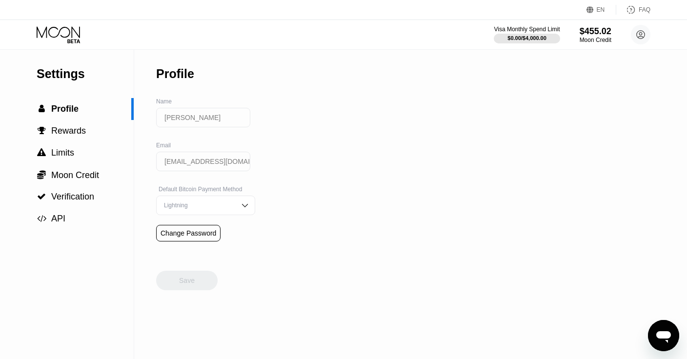
click at [636, 29] on circle at bounding box center [641, 35] width 20 height 20
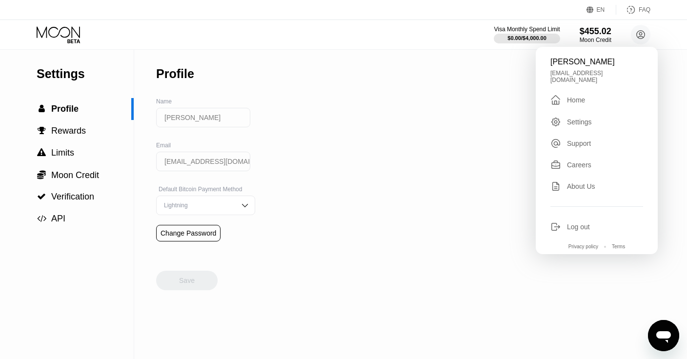
click at [586, 94] on div " Home" at bounding box center [596, 100] width 93 height 12
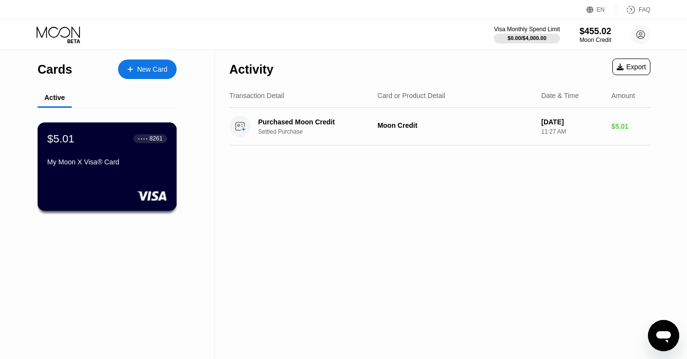
click at [121, 177] on div "$5.01 ● ● ● ● 8261 My Moon X Visa® Card" at bounding box center [108, 166] width 140 height 88
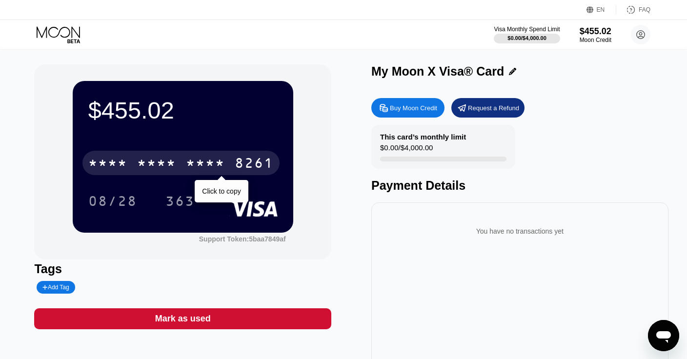
click at [194, 162] on div "* * * *" at bounding box center [205, 165] width 39 height 16
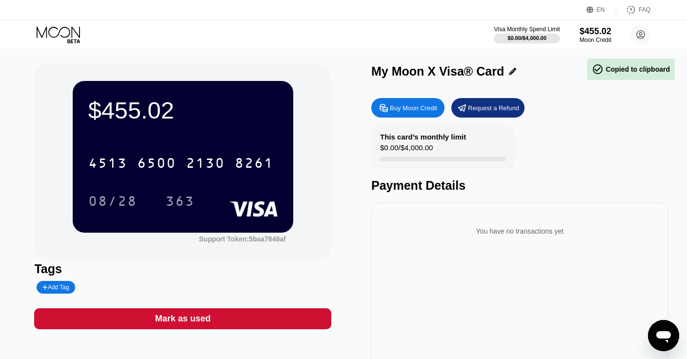
scroll to position [18, 0]
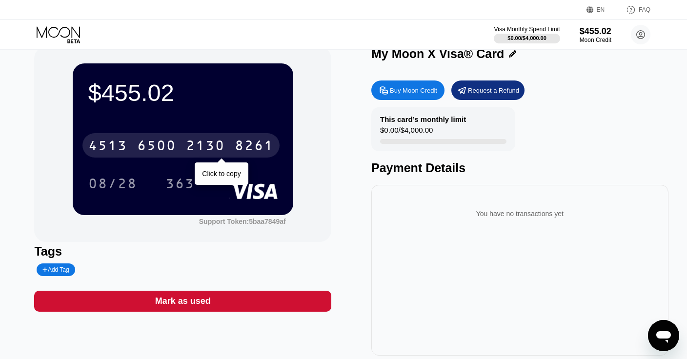
click at [234, 144] on div "4513 6500 2130 8261" at bounding box center [180, 145] width 197 height 24
click at [234, 144] on div "* * * * * * * * * * * * 8261" at bounding box center [180, 145] width 197 height 24
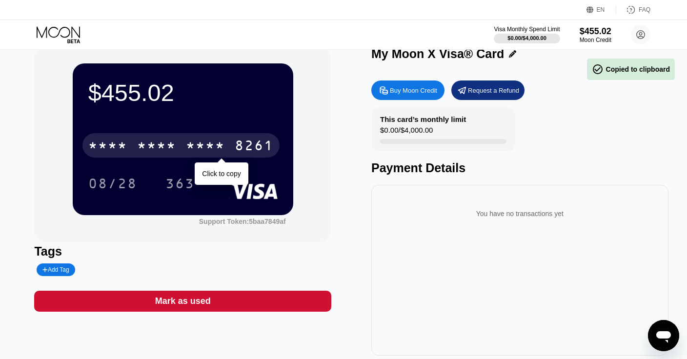
click at [234, 144] on div "* * * * * * * * * * * * 8261" at bounding box center [180, 145] width 197 height 24
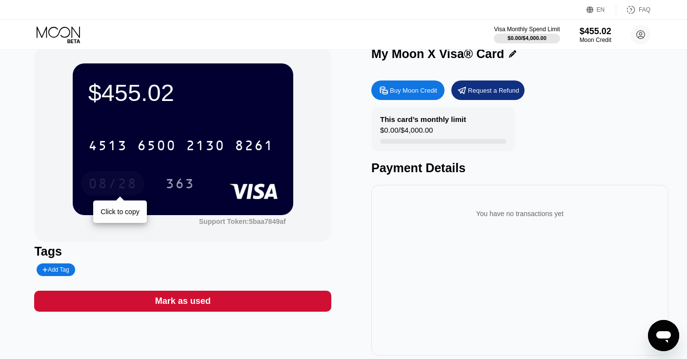
click at [116, 182] on div "08/28" at bounding box center [112, 185] width 49 height 16
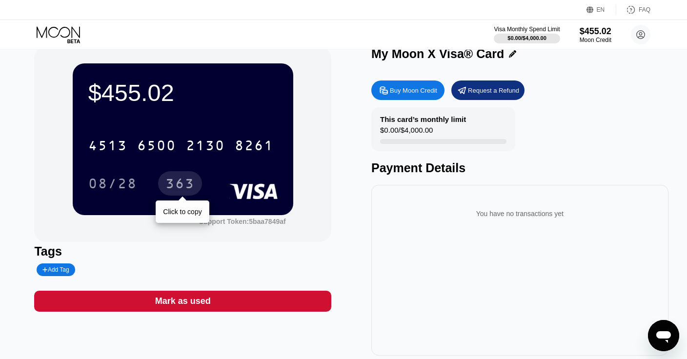
click at [176, 182] on div "363" at bounding box center [179, 185] width 29 height 16
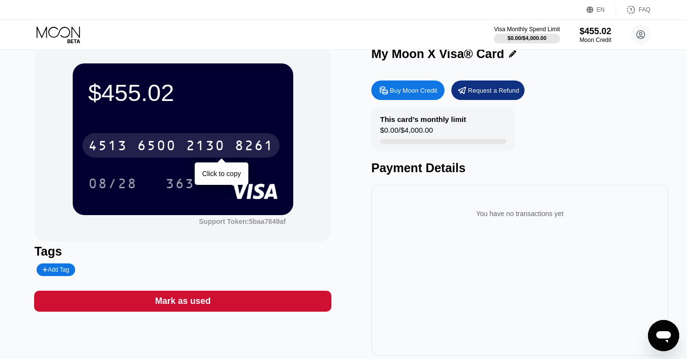
scroll to position [0, 0]
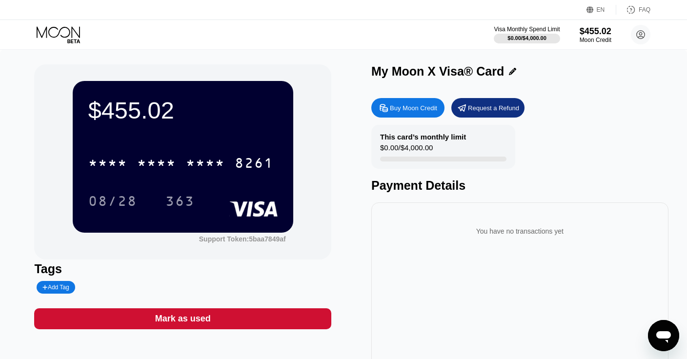
click at [59, 34] on icon at bounding box center [58, 31] width 43 height 11
